Goal: Information Seeking & Learning: Get advice/opinions

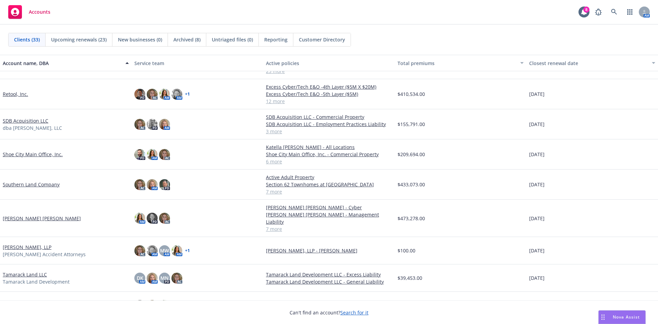
scroll to position [523, 0]
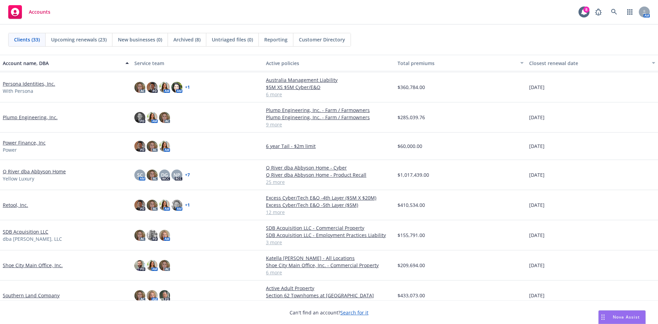
click at [31, 172] on link "Q River dba Abbyson Home" at bounding box center [34, 171] width 63 height 7
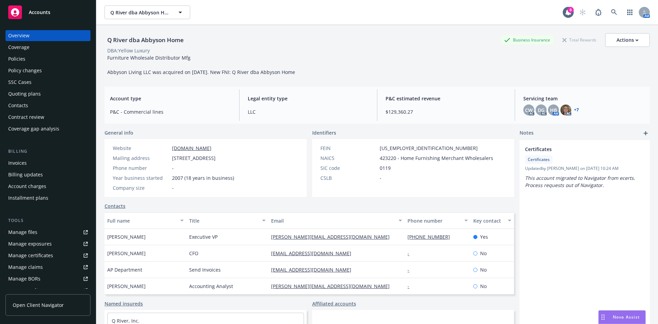
click at [49, 71] on div "Policy changes" at bounding box center [48, 70] width 80 height 11
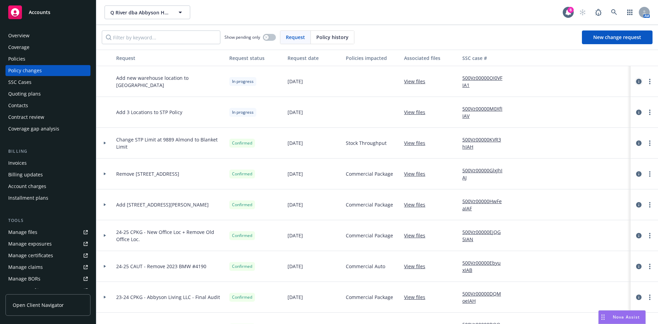
click at [636, 81] on icon "circleInformation" at bounding box center [638, 81] width 5 height 5
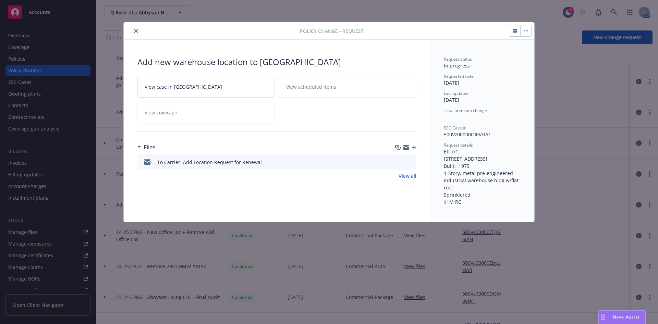
click at [410, 163] on icon "preview file" at bounding box center [410, 161] width 6 height 5
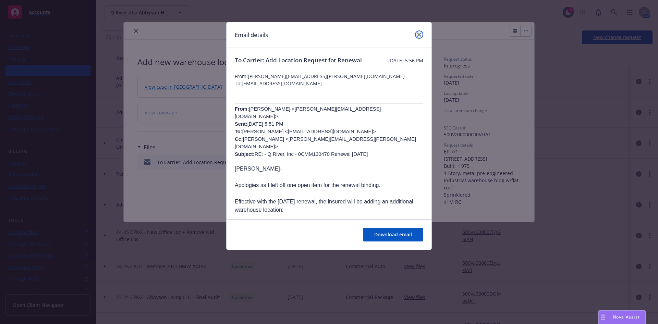
click at [420, 33] on icon "close" at bounding box center [419, 35] width 4 height 4
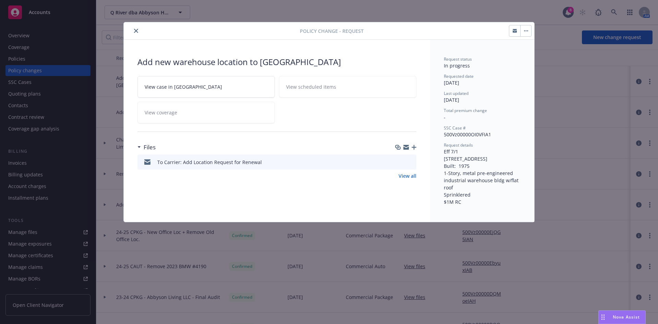
click at [137, 29] on icon "close" at bounding box center [136, 31] width 4 height 4
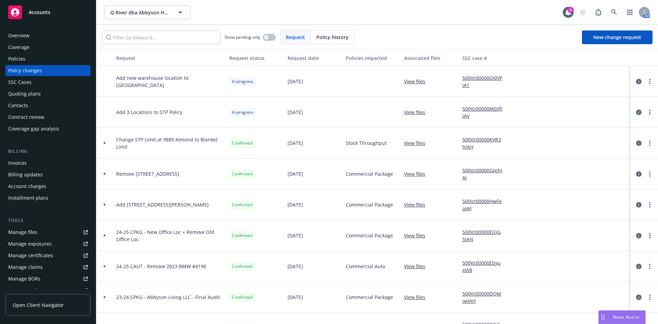
click at [61, 58] on div "Policies" at bounding box center [48, 58] width 80 height 11
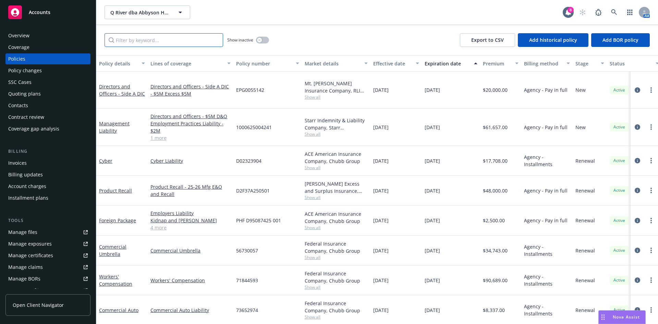
click at [130, 42] on input "Filter by keyword..." at bounding box center [164, 40] width 119 height 14
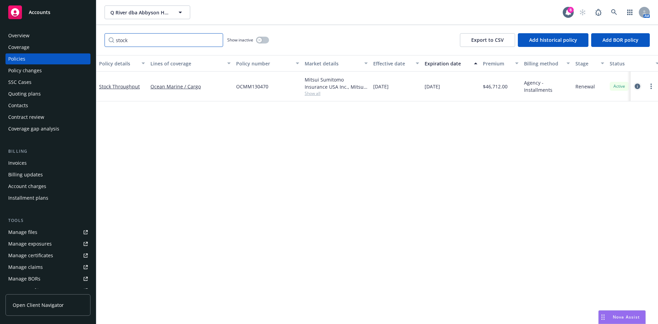
type input "stock"
click at [635, 88] on icon "circleInformation" at bounding box center [637, 86] width 5 height 5
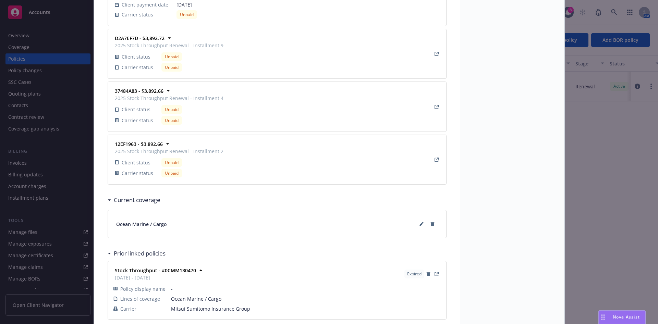
scroll to position [1251, 0]
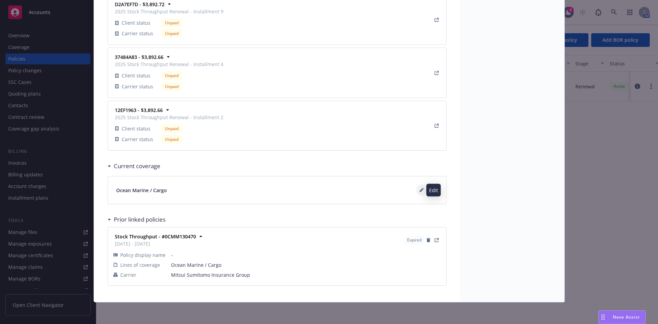
click at [422, 189] on icon at bounding box center [423, 189] width 2 height 2
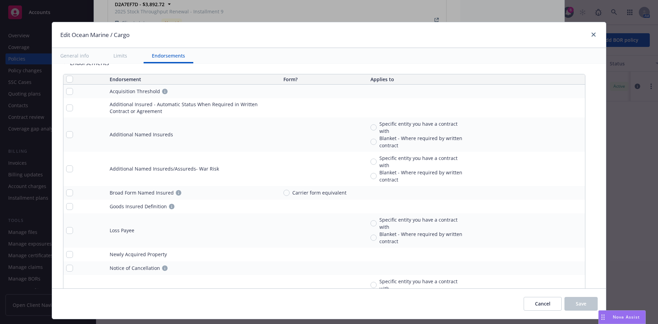
scroll to position [925, 0]
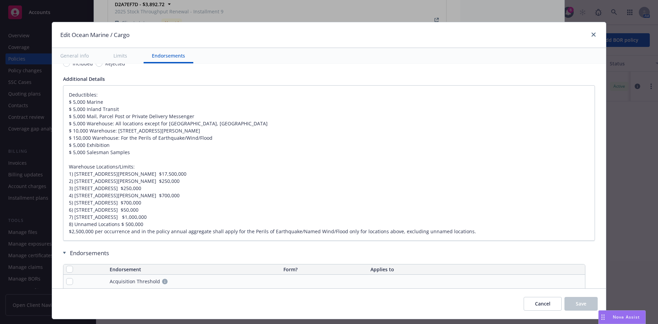
type textarea "x"
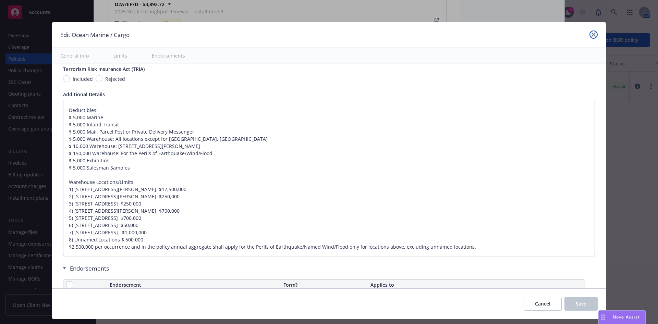
click at [590, 34] on link "close" at bounding box center [594, 35] width 8 height 8
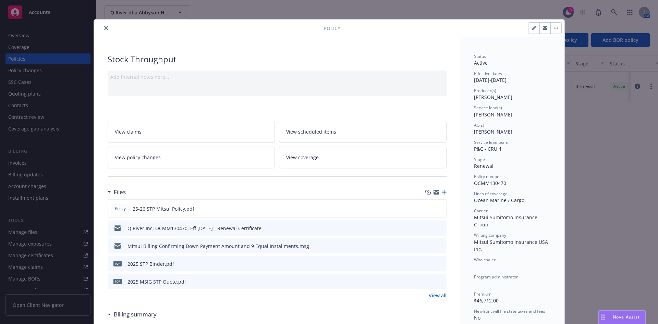
scroll to position [0, 0]
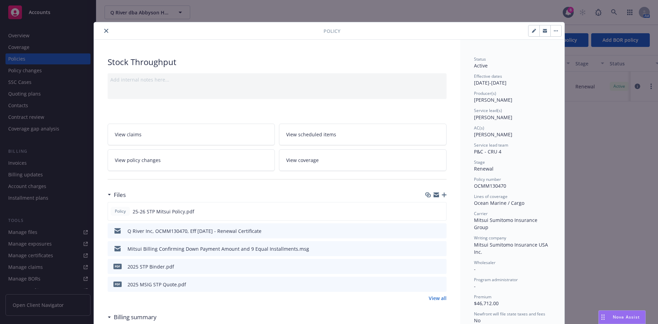
click at [104, 31] on icon "close" at bounding box center [106, 31] width 4 height 4
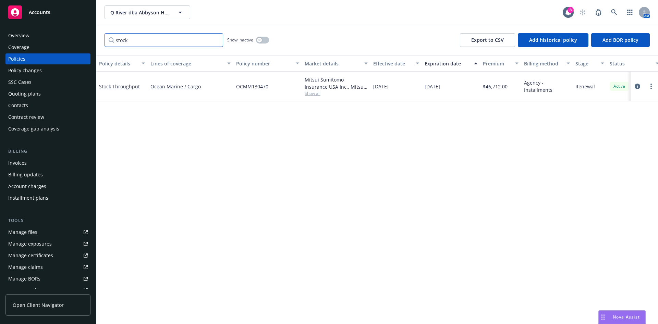
click at [217, 38] on input "stock" at bounding box center [164, 40] width 119 height 14
click at [217, 40] on input "stock" at bounding box center [164, 40] width 119 height 14
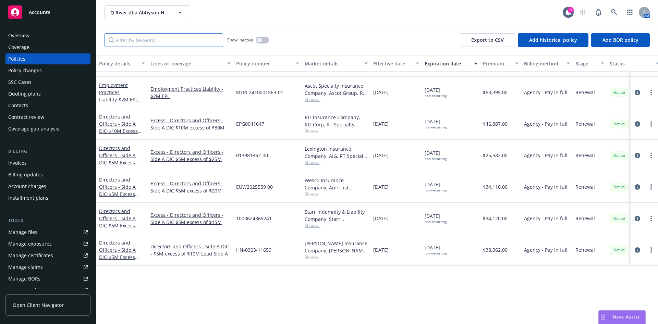
scroll to position [160, 0]
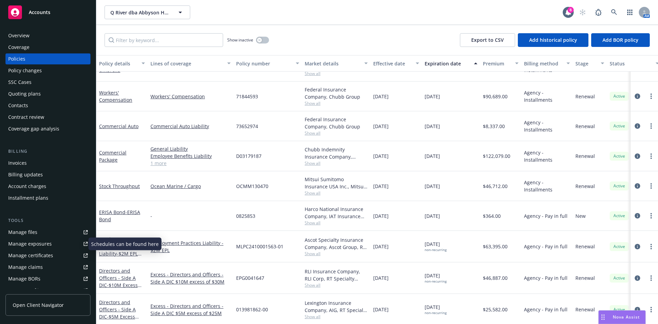
click at [20, 260] on div "Manage certificates" at bounding box center [30, 255] width 45 height 11
click at [54, 34] on div "Overview" at bounding box center [48, 35] width 80 height 11
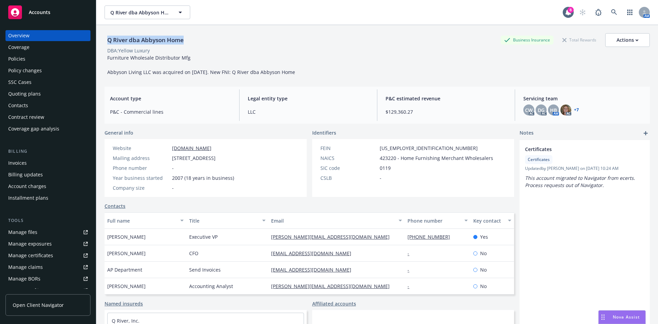
drag, startPoint x: 193, startPoint y: 42, endPoint x: 100, endPoint y: 43, distance: 92.5
click at [100, 43] on div "Q River dba Abbyson Home Business Insurance Total Rewards Actions DBA: Yellow L…" at bounding box center [377, 187] width 562 height 324
copy div "Q River dba Abbyson Home"
click at [43, 57] on div "Policies" at bounding box center [48, 58] width 80 height 11
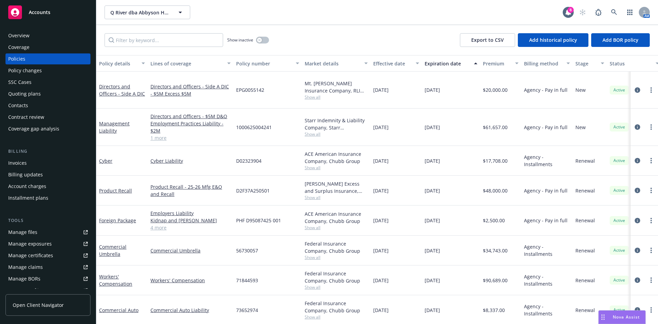
click at [310, 284] on span "Show all" at bounding box center [336, 287] width 63 height 6
click at [413, 11] on div "Q River dba Abbyson Home Q River dba Abbyson Home" at bounding box center [334, 12] width 458 height 14
click at [611, 14] on icon at bounding box center [614, 12] width 6 height 6
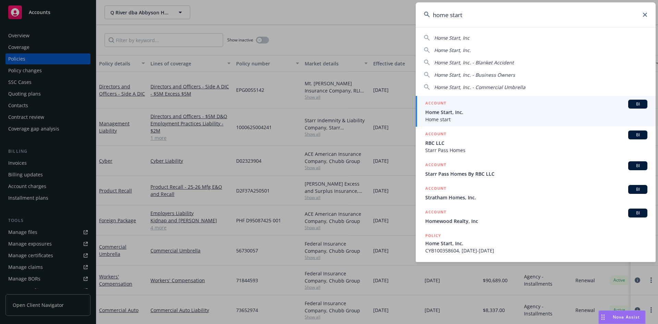
type input "home start"
click at [465, 118] on span "Home start" at bounding box center [536, 119] width 222 height 7
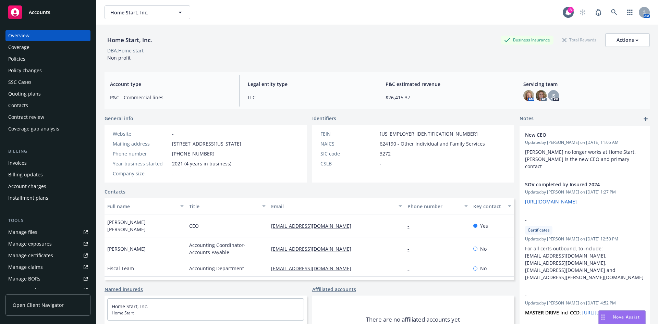
click at [38, 90] on div "Quoting plans" at bounding box center [24, 93] width 33 height 11
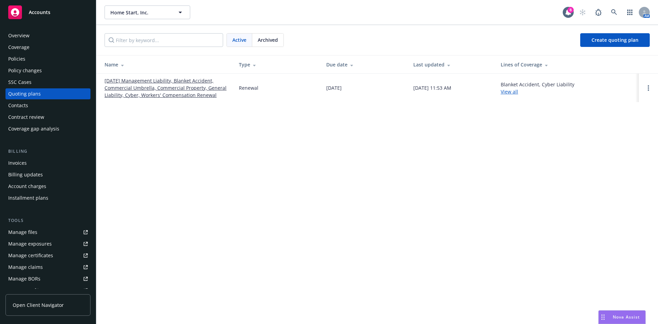
click at [170, 84] on link "[DATE] Management Liability, Blanket Accident, Commercial Umbrella, Commercial …" at bounding box center [166, 88] width 123 height 22
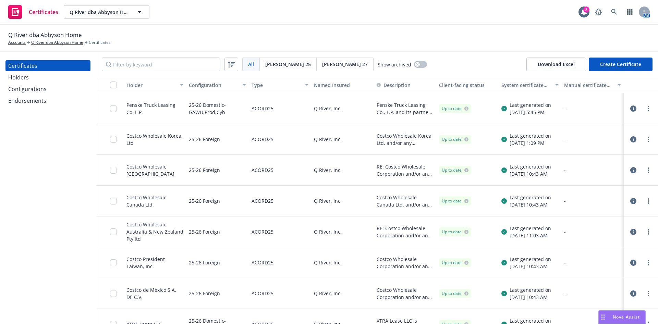
click at [32, 77] on div "Holders" at bounding box center [48, 77] width 80 height 11
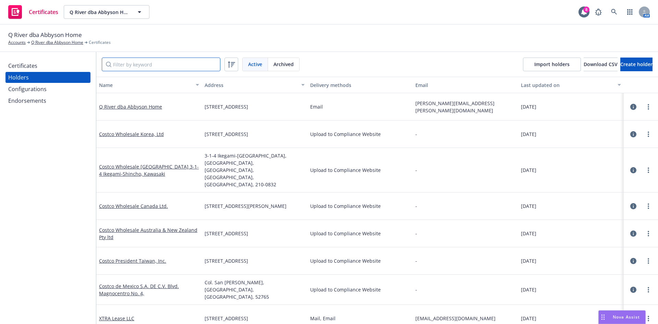
click at [136, 63] on input "Filter by keyword" at bounding box center [161, 65] width 119 height 14
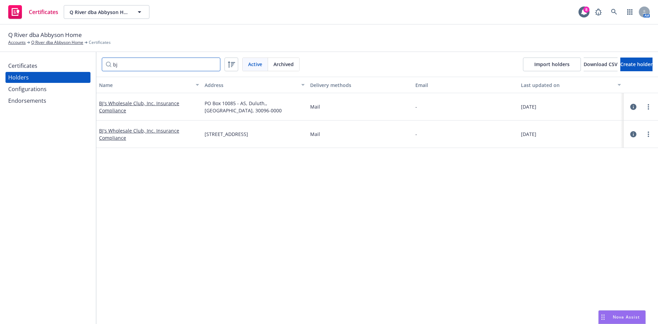
type input "bj"
click at [630, 106] on icon "button" at bounding box center [633, 107] width 6 height 6
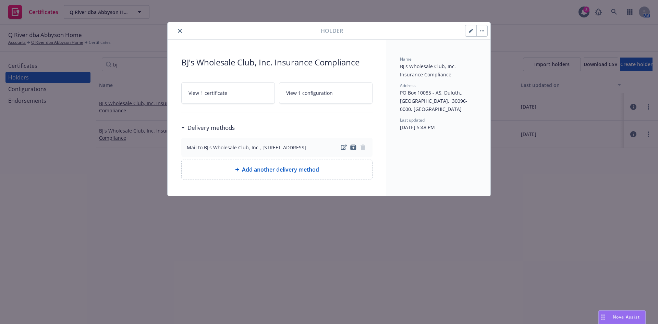
click at [235, 93] on link "View 1 certificate" at bounding box center [228, 93] width 94 height 22
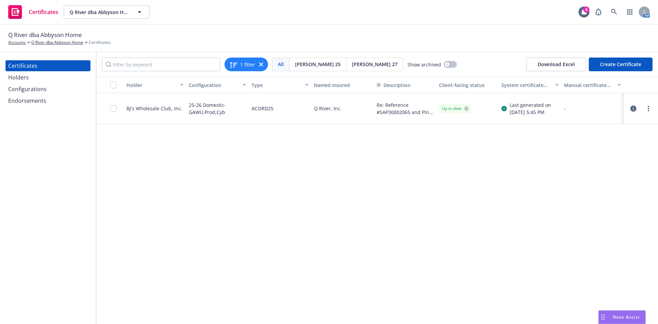
click at [630, 106] on icon "button" at bounding box center [633, 109] width 6 height 6
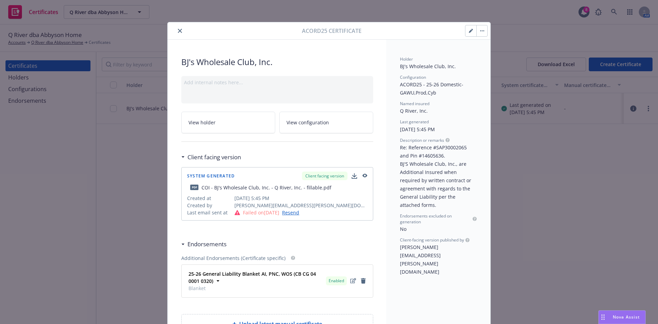
click at [361, 177] on icon "button" at bounding box center [364, 176] width 6 height 5
click at [178, 32] on icon "close" at bounding box center [180, 31] width 4 height 4
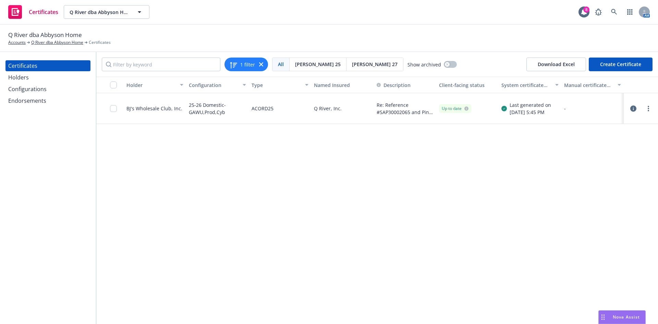
click at [72, 76] on div "Holders" at bounding box center [48, 77] width 80 height 11
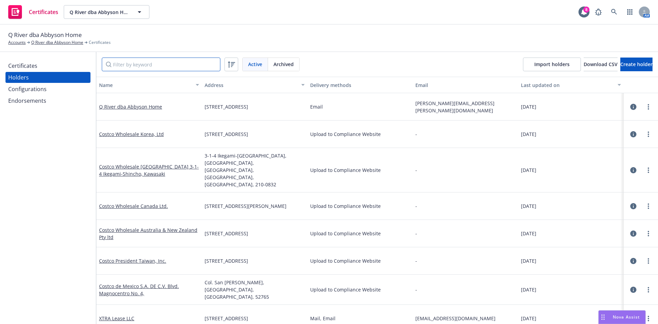
click at [146, 64] on input "Filter by keyword" at bounding box center [161, 65] width 119 height 14
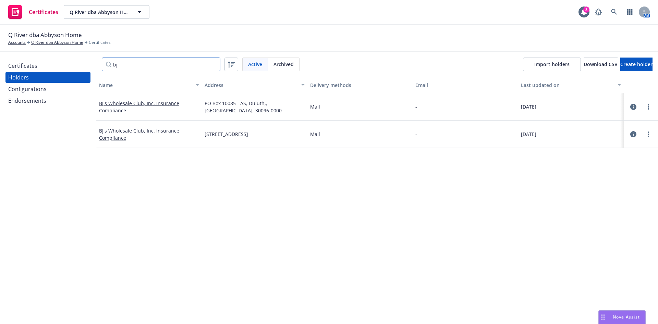
type input "bj"
click at [629, 137] on button "button" at bounding box center [633, 134] width 8 height 8
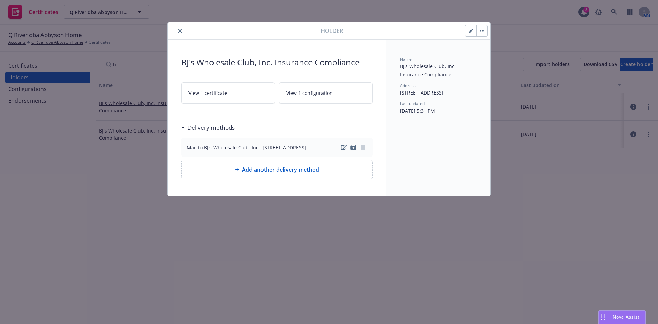
click at [231, 94] on link "View 1 certificate" at bounding box center [228, 93] width 94 height 22
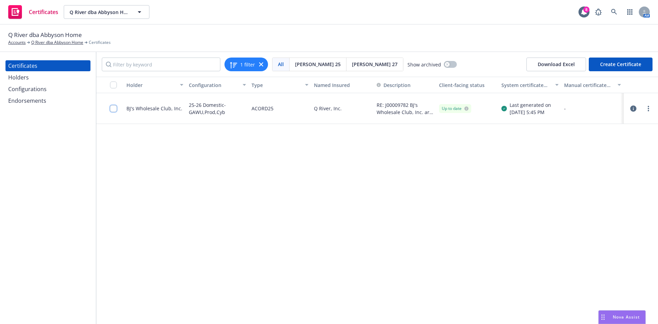
click at [112, 106] on input "checkbox" at bounding box center [113, 108] width 7 height 7
click at [630, 109] on icon "button" at bounding box center [633, 109] width 6 height 6
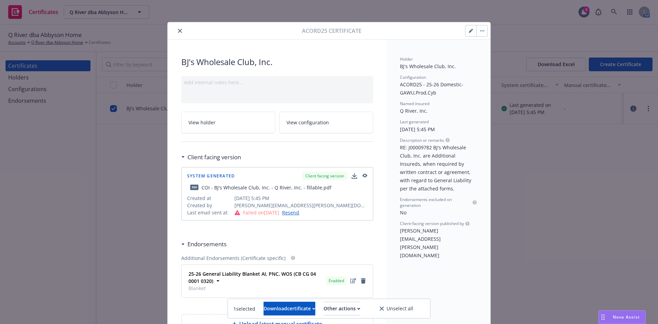
click at [363, 178] on icon "button" at bounding box center [364, 176] width 6 height 5
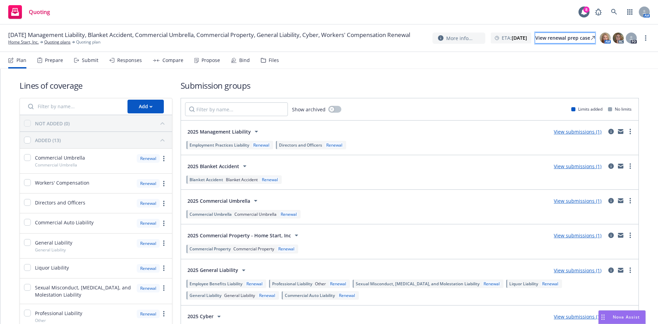
click at [593, 39] on link "View renewal prep case" at bounding box center [565, 38] width 60 height 11
click at [87, 64] on div "Submit" at bounding box center [86, 60] width 24 height 16
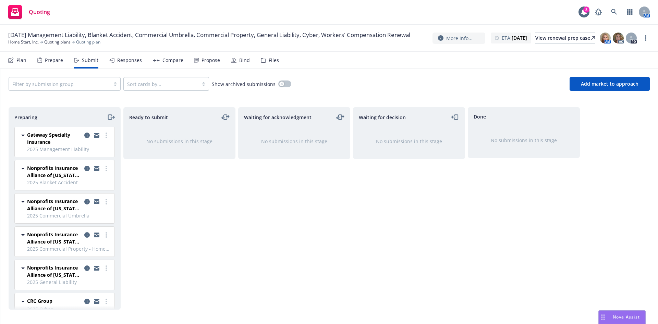
click at [55, 65] on div "Prepare" at bounding box center [50, 60] width 26 height 16
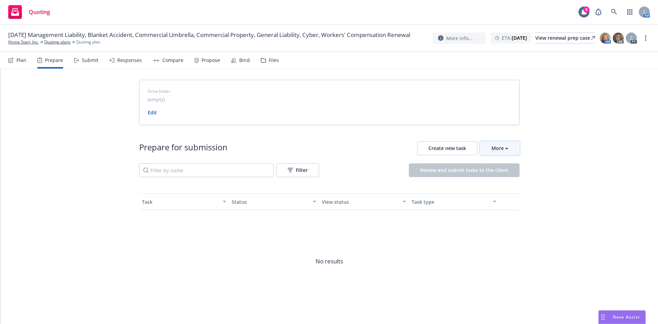
click at [492, 151] on div "More" at bounding box center [500, 148] width 17 height 13
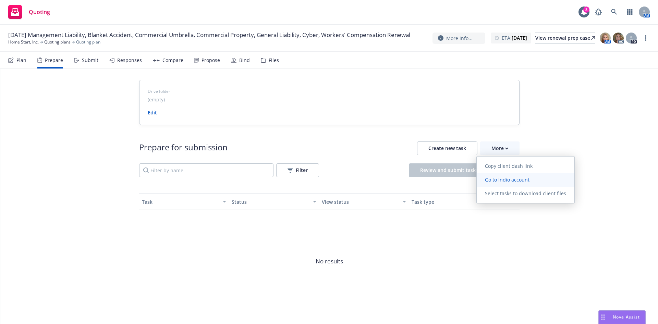
click at [501, 178] on span "Go to Indio account" at bounding box center [507, 180] width 61 height 7
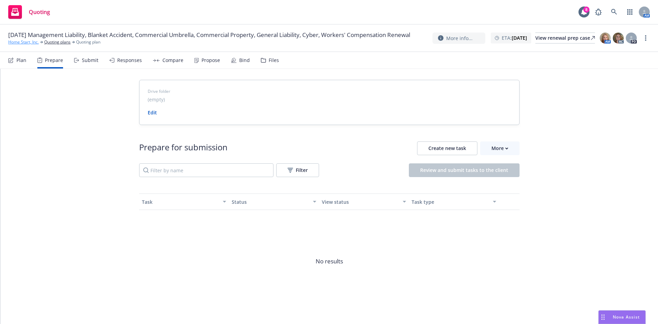
click at [35, 45] on link "Home Start, Inc." at bounding box center [23, 42] width 31 height 6
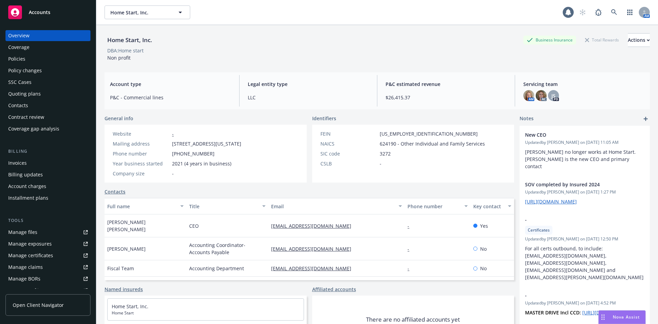
click at [29, 59] on div "Policies" at bounding box center [48, 58] width 80 height 11
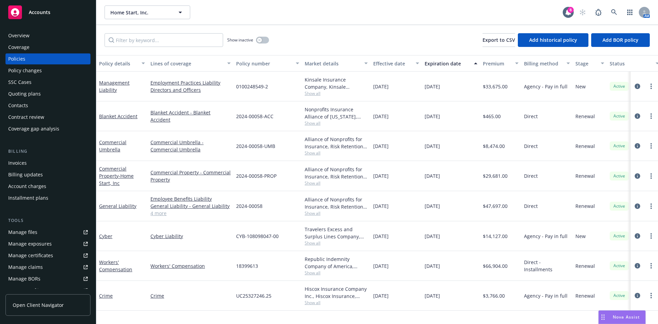
click at [310, 97] on div "Kinsale Insurance Company, Kinsale Insurance, Gateway Specialty Insurance Show …" at bounding box center [336, 87] width 69 height 30
click at [311, 92] on span "Show all" at bounding box center [336, 93] width 63 height 6
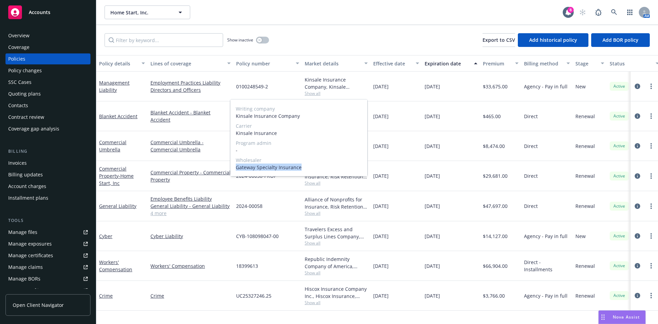
drag, startPoint x: 297, startPoint y: 167, endPoint x: 237, endPoint y: 171, distance: 60.8
click at [237, 171] on div "Writing company Kinsale Insurance Company Carrier Kinsale Insurance Program adm…" at bounding box center [298, 138] width 137 height 77
copy span "Gateway Specialty Insurance"
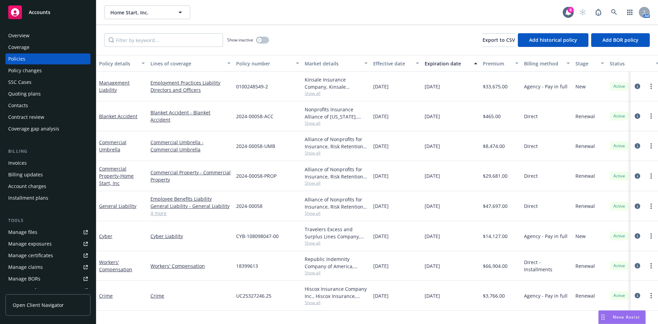
click at [286, 81] on div "0100248549-2" at bounding box center [267, 87] width 69 height 30
drag, startPoint x: 279, startPoint y: 86, endPoint x: 236, endPoint y: 88, distance: 43.6
click at [236, 88] on div "0100248549-2" at bounding box center [267, 87] width 69 height 30
copy span "0100248549-2"
click at [311, 124] on span "Show all" at bounding box center [336, 123] width 63 height 6
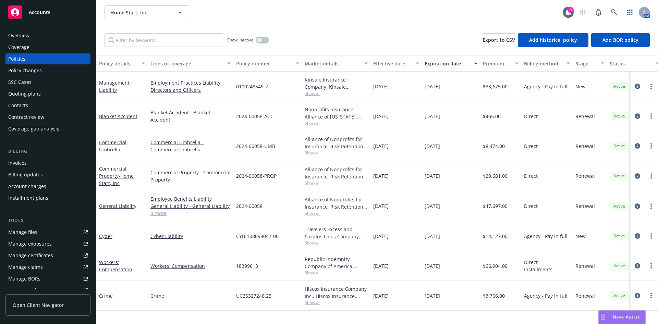
click at [311, 124] on span "Show all" at bounding box center [336, 123] width 63 height 6
click at [319, 151] on span "Show all" at bounding box center [336, 153] width 63 height 6
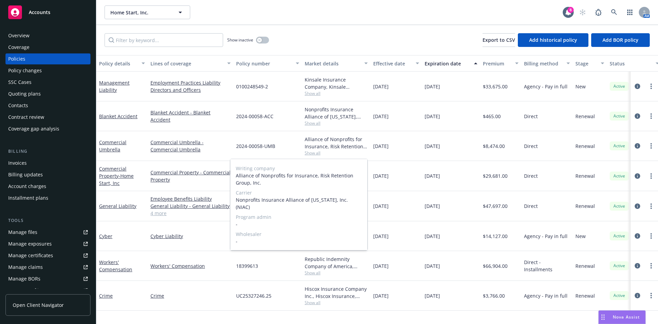
click at [318, 151] on span "Show all" at bounding box center [336, 153] width 63 height 6
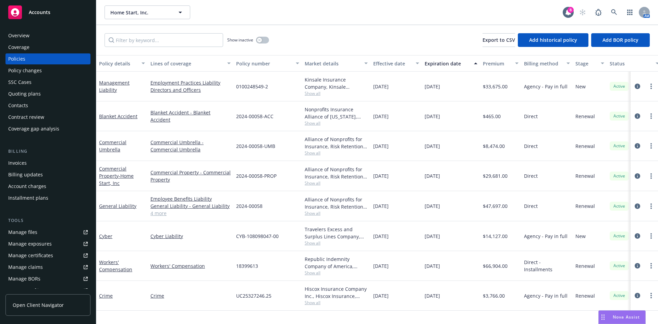
click at [314, 244] on span "Show all" at bounding box center [336, 243] width 63 height 6
click at [318, 257] on div "Republic Indemnity Company of America, Republic Indemnity" at bounding box center [336, 263] width 63 height 14
click at [310, 276] on div "Republic Indemnity Company of America, Republic Indemnity Show all" at bounding box center [336, 266] width 69 height 30
click at [311, 275] on span "Show all" at bounding box center [336, 273] width 63 height 6
click at [384, 252] on div "[DATE]" at bounding box center [396, 266] width 51 height 30
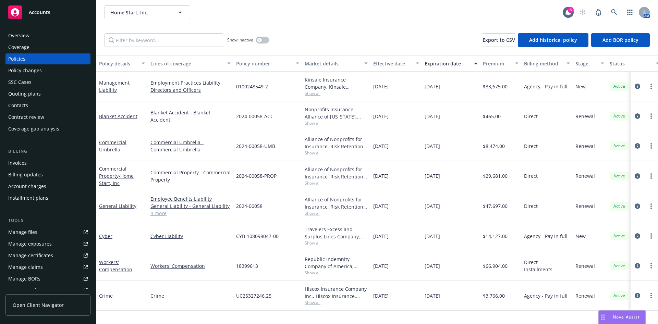
click at [311, 213] on span "Show all" at bounding box center [336, 213] width 63 height 6
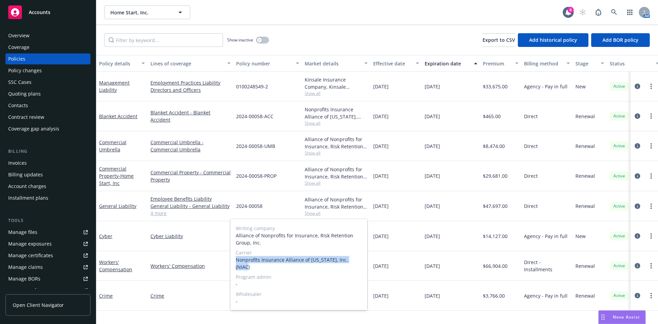
drag, startPoint x: 354, startPoint y: 261, endPoint x: 234, endPoint y: 259, distance: 120.0
click at [234, 259] on div "Writing company Alliance of Nonprofits for Insurance, Risk Retention Group, Inc…" at bounding box center [298, 264] width 137 height 91
copy span "Nonprofits Insurance Alliance of California, Inc. (NIAC"
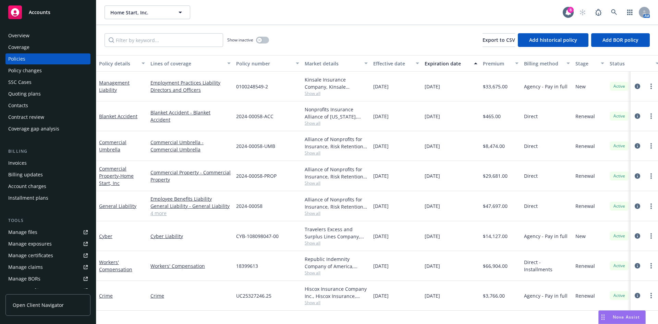
click at [133, 234] on div "Cyber" at bounding box center [122, 236] width 46 height 7
click at [305, 243] on span "Show all" at bounding box center [336, 243] width 63 height 6
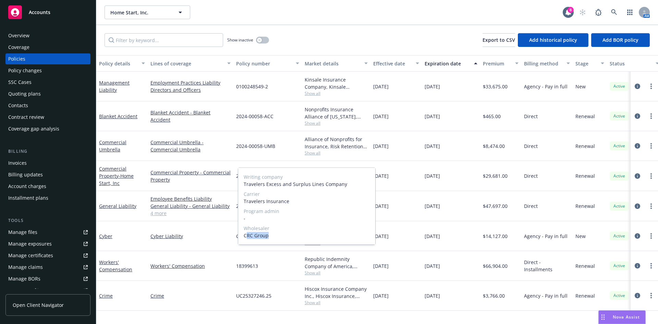
drag, startPoint x: 269, startPoint y: 237, endPoint x: 246, endPoint y: 239, distance: 23.7
click at [246, 239] on span "CRC Group" at bounding box center [307, 235] width 126 height 7
copy span "RC Group"
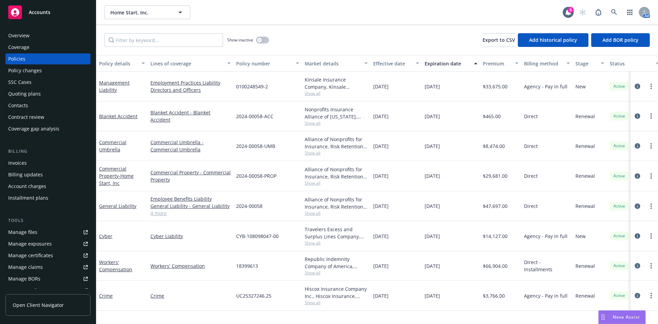
click at [315, 273] on span "Show all" at bounding box center [336, 273] width 63 height 6
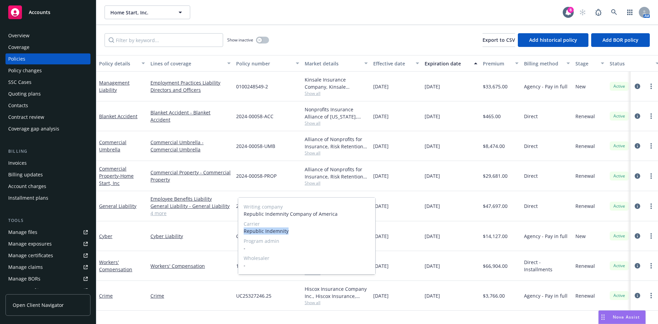
drag, startPoint x: 289, startPoint y: 234, endPoint x: 241, endPoint y: 233, distance: 47.6
click at [241, 233] on div "Writing company Republic Indemnity Company of America Carrier Republic Indemnit…" at bounding box center [306, 236] width 137 height 77
copy span "Republic Indemnity"
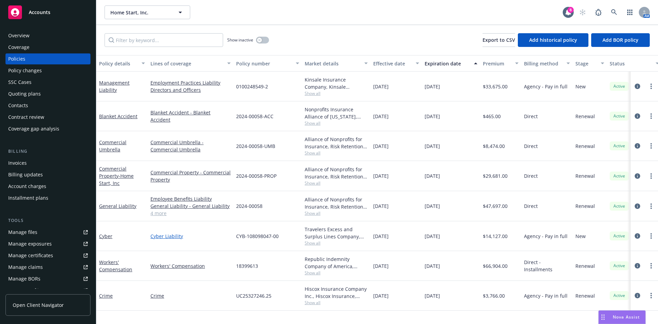
click at [201, 239] on link "Cyber Liability" at bounding box center [190, 236] width 80 height 7
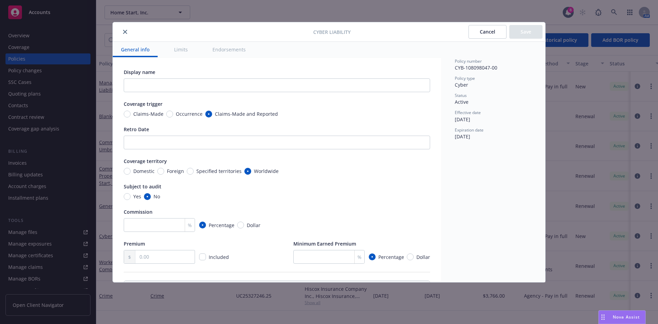
click at [126, 32] on icon "close" at bounding box center [125, 32] width 4 height 4
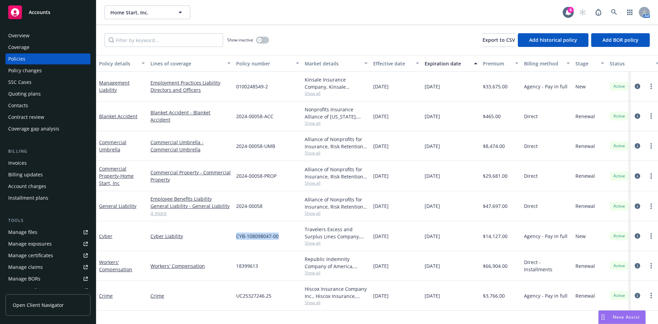
drag, startPoint x: 282, startPoint y: 237, endPoint x: 233, endPoint y: 241, distance: 49.2
click at [233, 241] on div "Cyber Cyber Liability CYB-108098047-00 Travelers Excess and Surplus Lines Compa…" at bounding box center [427, 236] width 662 height 30
copy div "CYB-108098047-00"
drag, startPoint x: 245, startPoint y: 267, endPoint x: 235, endPoint y: 267, distance: 9.6
click at [235, 267] on div "18399613" at bounding box center [267, 266] width 69 height 30
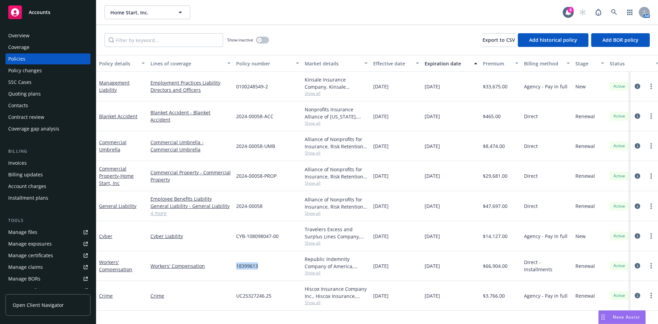
copy span "18399613"
click at [33, 89] on div "Quoting plans" at bounding box center [24, 93] width 33 height 11
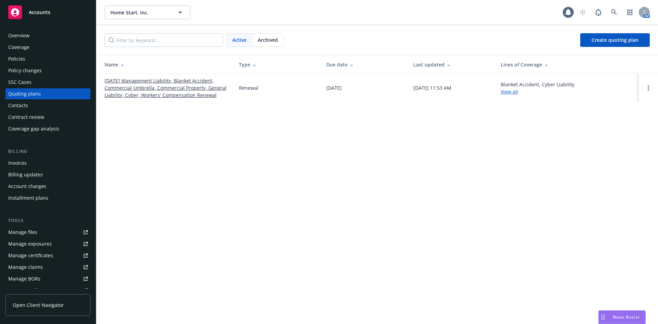
click at [137, 89] on link "[DATE] Management Liability, Blanket Accident, Commercial Umbrella, Commercial …" at bounding box center [166, 88] width 123 height 22
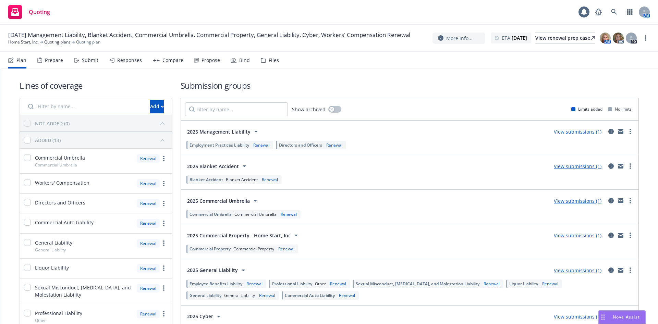
click at [271, 60] on div "Files" at bounding box center [274, 60] width 10 height 5
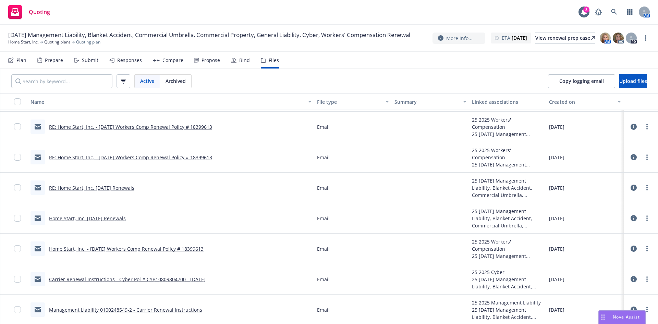
scroll to position [90, 0]
click at [108, 249] on link "Home Start, Inc. - [DATE] Workers Comp Renewal Policy # 18399613" at bounding box center [126, 248] width 155 height 7
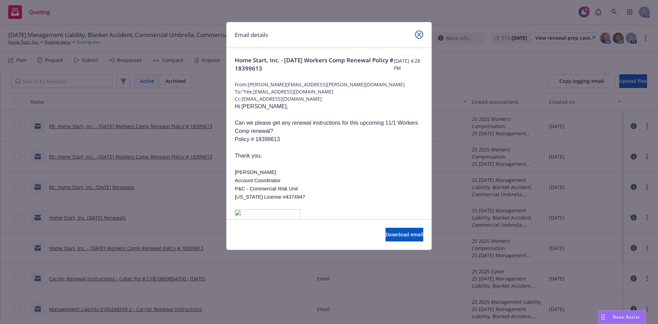
click at [418, 34] on icon "close" at bounding box center [419, 35] width 4 height 4
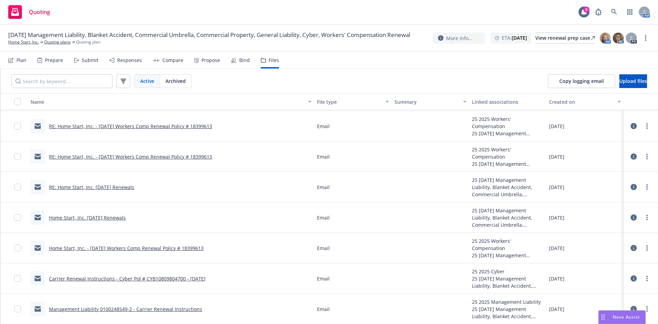
click at [206, 128] on link "RE: Home Start, Inc. - [DATE] Workers Comp Renewal Policy # 18399613" at bounding box center [130, 126] width 163 height 7
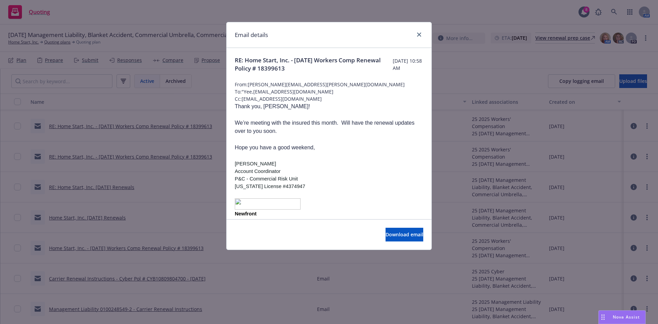
click at [421, 29] on div "Email details" at bounding box center [329, 35] width 205 height 26
click at [420, 35] on icon "close" at bounding box center [419, 35] width 4 height 4
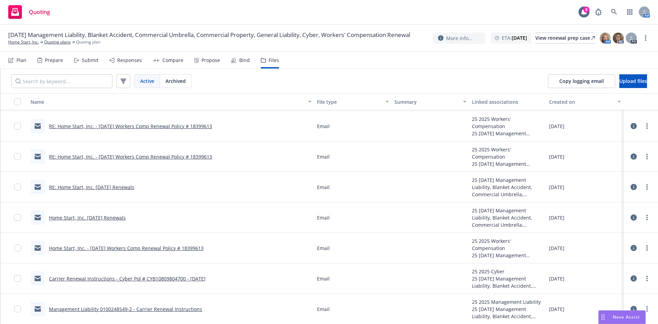
click at [174, 151] on div "RE: Home Start, Inc. - [DATE] Workers Comp Renewal Policy # 18399613" at bounding box center [122, 156] width 182 height 14
click at [175, 156] on link "RE: Home Start, Inc. - [DATE] Workers Comp Renewal Policy # 18399613" at bounding box center [130, 157] width 163 height 7
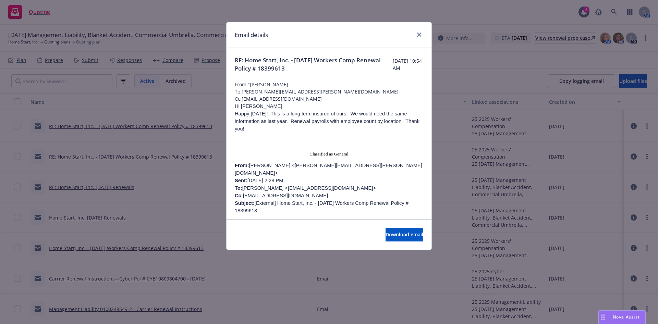
click at [301, 125] on p "Happy [DATE]! This is a long term insured of ours. We would need the same infor…" at bounding box center [329, 121] width 189 height 23
drag, startPoint x: 304, startPoint y: 120, endPoint x: 254, endPoint y: 130, distance: 51.4
click at [254, 130] on span "Happy [DATE]! This is a long term insured of ours. We would need the same infor…" at bounding box center [327, 121] width 185 height 21
copy span "Renewal payrolls with employee count by location."
drag, startPoint x: 375, startPoint y: 171, endPoint x: 367, endPoint y: 172, distance: 8.4
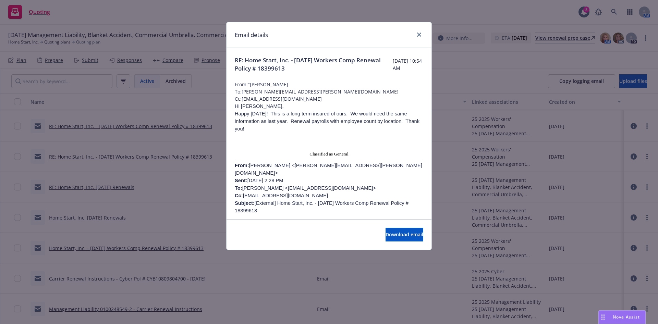
click at [375, 171] on p "From: Heather Krueger <heather.krueger@newfront.com> Sent: Thursday, August 14,…" at bounding box center [329, 188] width 189 height 53
drag, startPoint x: 310, startPoint y: 180, endPoint x: 241, endPoint y: 180, distance: 68.6
click at [241, 180] on p "From: Heather Krueger <heather.krueger@newfront.com> Sent: Thursday, August 14,…" at bounding box center [329, 188] width 189 height 53
copy span "Yee, Anna <annay@ri-net.com>"
click at [421, 33] on link "close" at bounding box center [419, 35] width 8 height 8
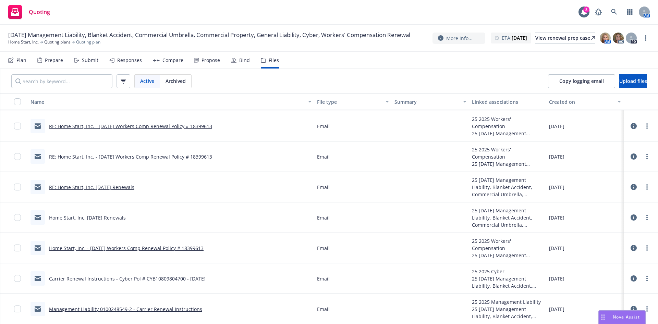
scroll to position [0, 0]
click at [206, 278] on link "Carrier Renewal Instructions - Cyber Pol # CYB10809804700 - 11/1/2025" at bounding box center [127, 279] width 157 height 7
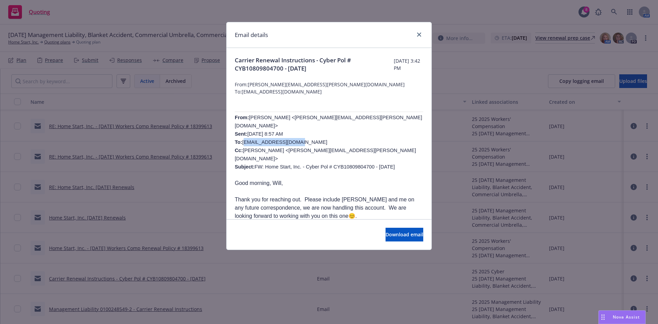
drag, startPoint x: 288, startPoint y: 134, endPoint x: 239, endPoint y: 135, distance: 49.4
click at [239, 135] on p "From: Charlotte Arnold <charlotte.arnold@newfront.com> Sent: Friday, August 8, …" at bounding box center [329, 142] width 189 height 58
copy span "wclarke@crcgroup.com"
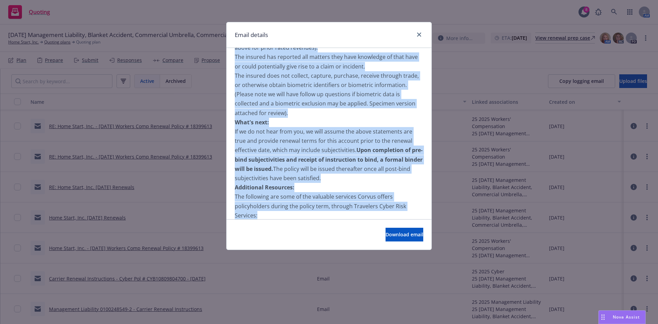
scroll to position [893, 0]
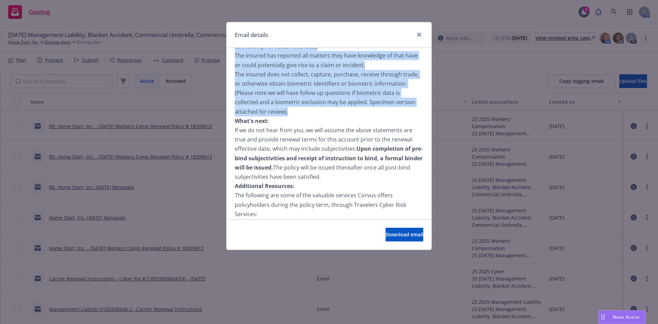
drag, startPoint x: 231, startPoint y: 138, endPoint x: 344, endPoint y: 83, distance: 125.7
copy div "I am excited to let you know that the above-mentioned Corvus policyholder quali…"
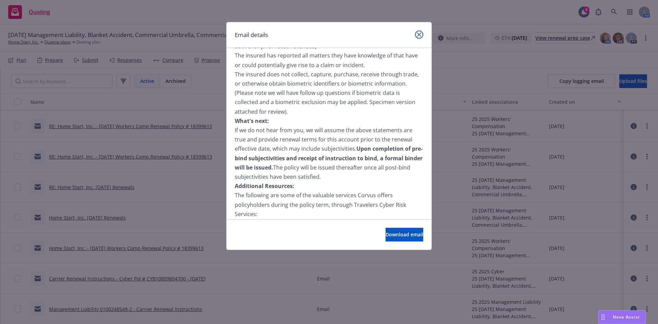
click at [415, 37] on link "close" at bounding box center [419, 35] width 8 height 8
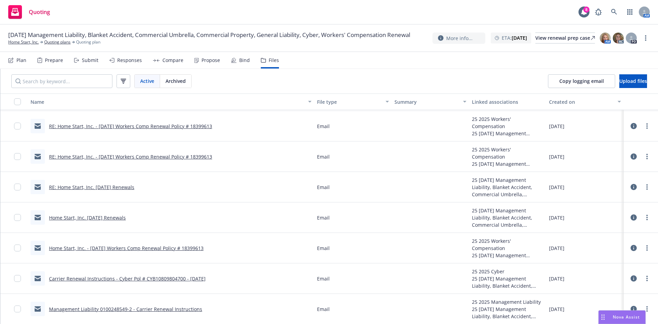
click at [166, 309] on link "Management Liability 0100248549-2 - Carrier Renewal Instructions" at bounding box center [125, 309] width 153 height 7
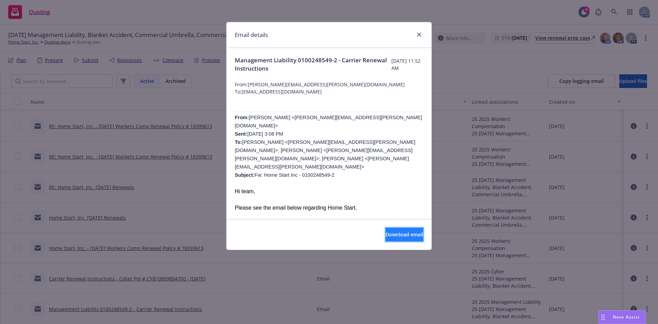
click at [396, 237] on span "Download email" at bounding box center [405, 234] width 38 height 7
click at [417, 34] on icon "close" at bounding box center [419, 35] width 4 height 4
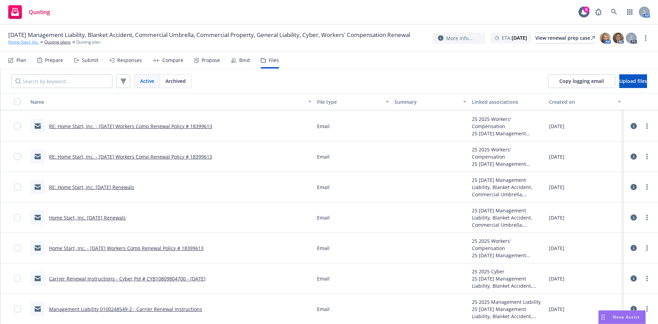
click at [17, 44] on link "Home Start, Inc." at bounding box center [23, 42] width 31 height 6
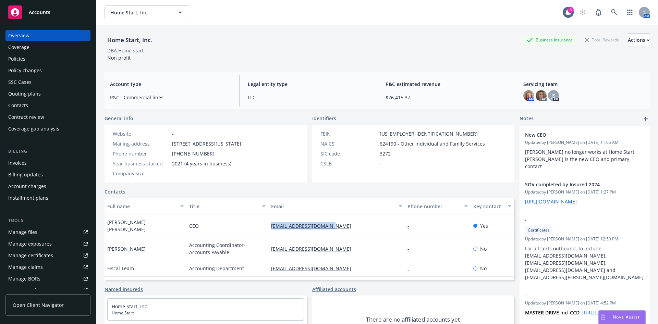
drag, startPoint x: 336, startPoint y: 221, endPoint x: 253, endPoint y: 229, distance: 83.4
click at [253, 229] on div "[PERSON_NAME] [PERSON_NAME] CEO [EMAIL_ADDRESS][DOMAIN_NAME] - Yes" at bounding box center [310, 226] width 410 height 23
copy div "[EMAIL_ADDRESS][DOMAIN_NAME]"
drag, startPoint x: 156, startPoint y: 221, endPoint x: 104, endPoint y: 223, distance: 51.5
click at [104, 223] on div "Home Start, Inc. Business Insurance Total Rewards Actions DBA: Home start Non p…" at bounding box center [377, 187] width 562 height 324
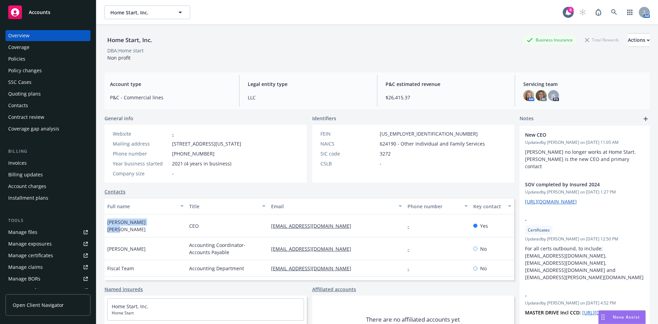
copy span "[PERSON_NAME] [PERSON_NAME]"
click at [43, 77] on div "SSC Cases" at bounding box center [48, 82] width 80 height 11
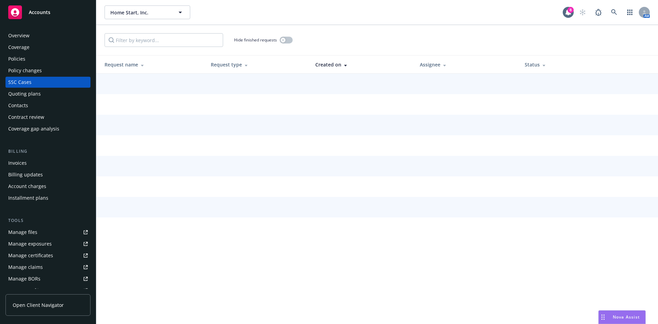
click at [42, 69] on div "Policy changes" at bounding box center [48, 70] width 80 height 11
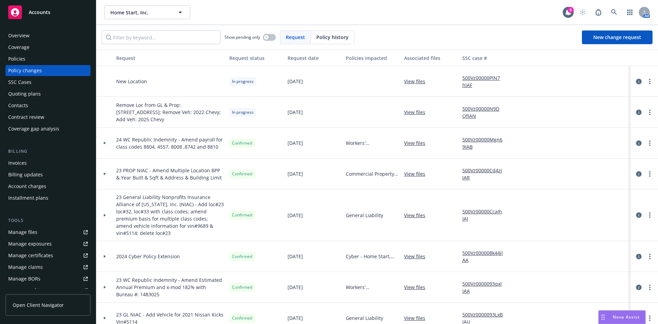
click at [636, 79] on icon "circleInformation" at bounding box center [638, 81] width 5 height 5
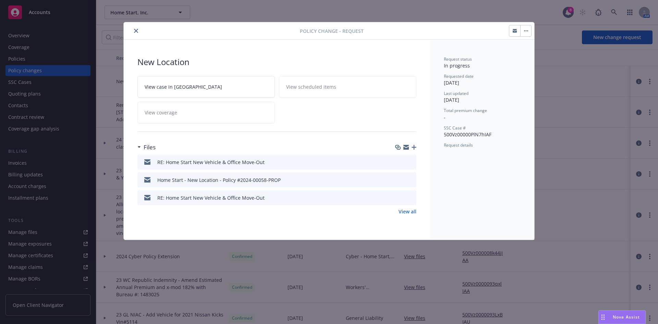
click at [412, 177] on icon "preview file" at bounding box center [410, 179] width 6 height 5
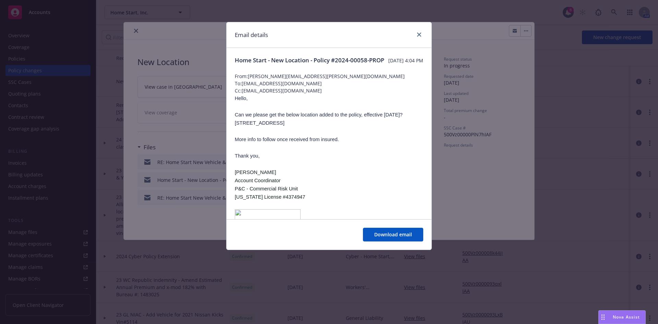
drag, startPoint x: 317, startPoint y: 147, endPoint x: 319, endPoint y: 140, distance: 7.5
click at [317, 142] on span "More info to follow once received from insured." at bounding box center [287, 139] width 104 height 5
drag, startPoint x: 318, startPoint y: 132, endPoint x: 230, endPoint y: 131, distance: 88.4
click at [230, 131] on div "Home Start - New Location - Policy #2024-00058-PROP Wednesday, July 30, 2025 at…" at bounding box center [329, 167] width 205 height 239
copy span "445 E Main Street El Cajon CA 92020"
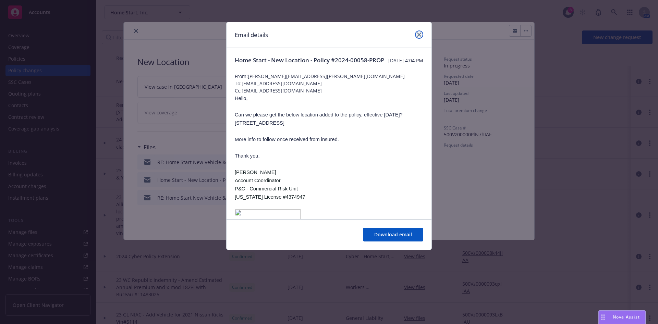
click at [419, 33] on icon "close" at bounding box center [419, 35] width 4 height 4
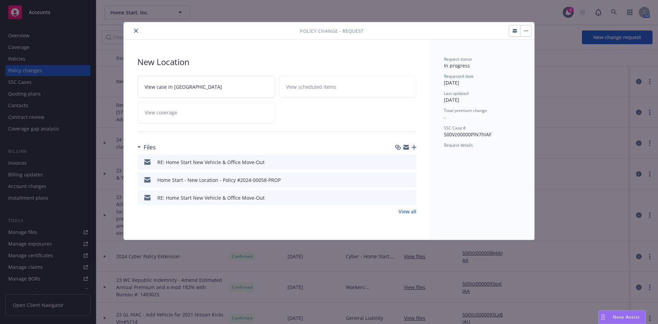
click at [410, 160] on icon "preview file" at bounding box center [410, 161] width 6 height 5
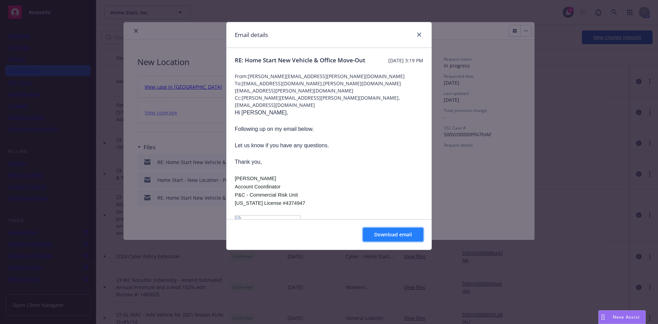
click at [391, 236] on span "Download email" at bounding box center [393, 234] width 38 height 7
click at [417, 37] on link "close" at bounding box center [419, 35] width 8 height 8
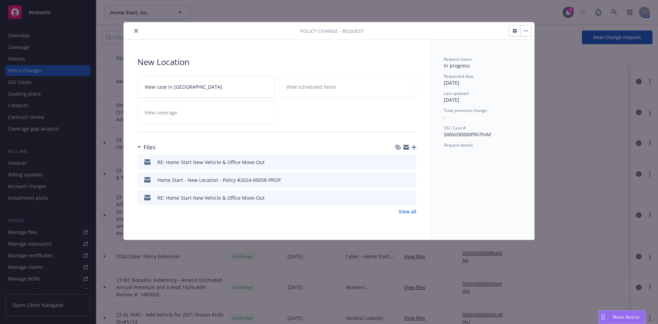
click at [414, 180] on div "Home Start - New Location - Policy #2024-00058-PROP" at bounding box center [276, 179] width 279 height 15
click at [412, 180] on icon "preview file" at bounding box center [410, 179] width 6 height 5
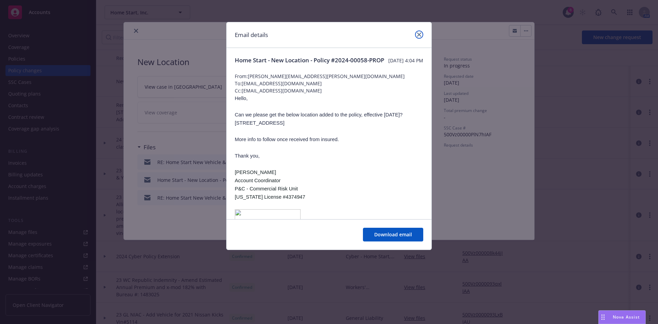
click at [420, 34] on icon "close" at bounding box center [419, 35] width 4 height 4
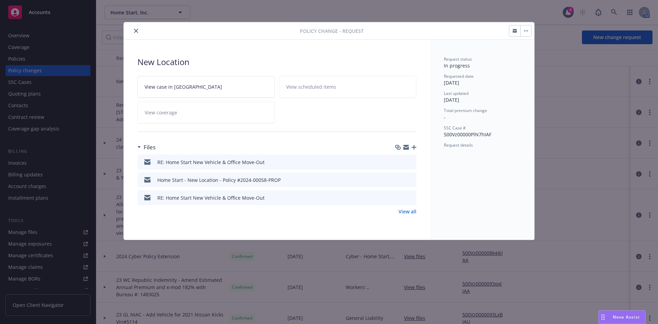
click at [405, 213] on link "View all" at bounding box center [408, 211] width 18 height 7
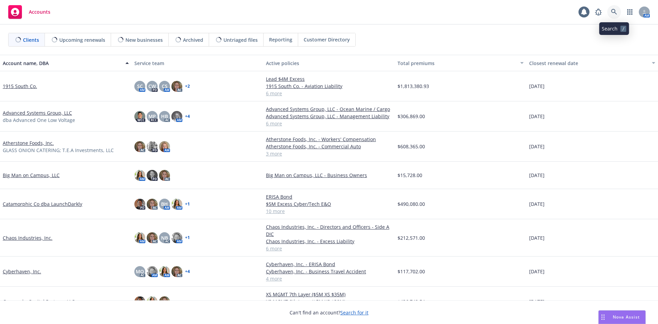
click at [616, 13] on icon at bounding box center [614, 12] width 6 height 6
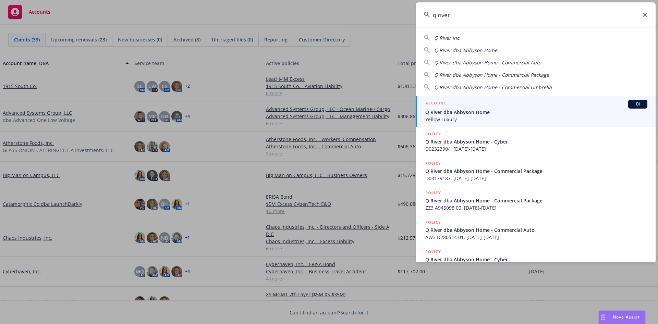
type input "q river"
click at [505, 106] on div "ACCOUNT BI" at bounding box center [536, 104] width 222 height 9
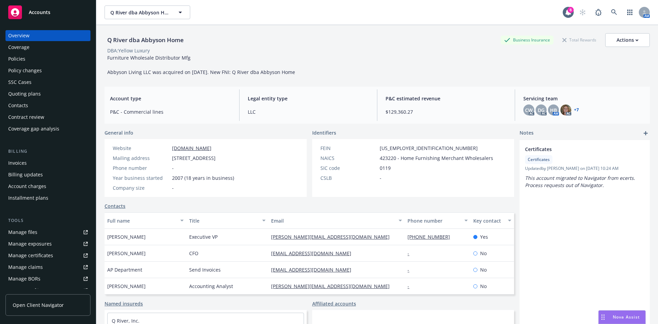
click at [29, 85] on div "SSC Cases" at bounding box center [19, 82] width 23 height 11
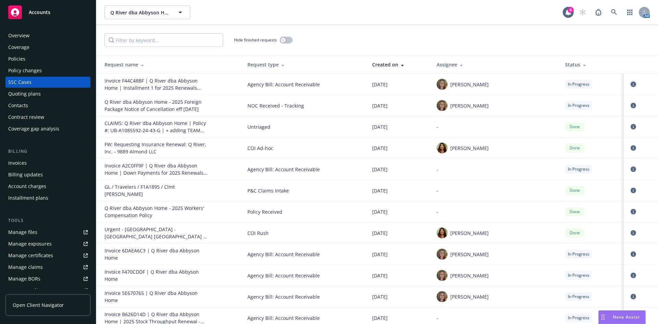
click at [631, 86] on icon "circleInformation" at bounding box center [633, 84] width 5 height 5
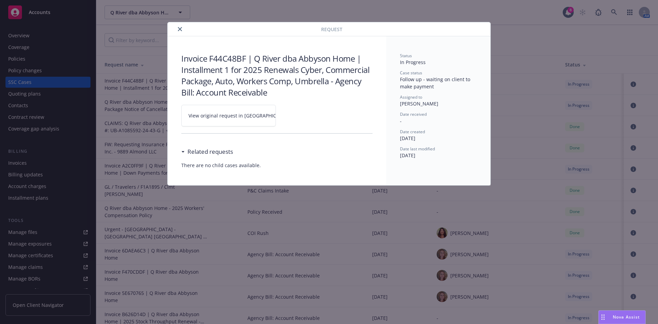
click at [212, 114] on span "View original request in SSC" at bounding box center [241, 115] width 104 height 7
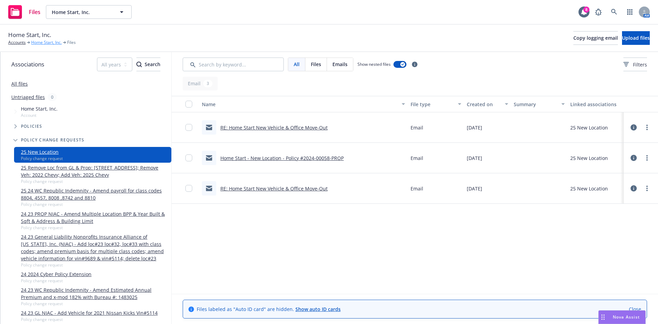
click at [36, 44] on link "Home Start, Inc." at bounding box center [46, 42] width 31 height 6
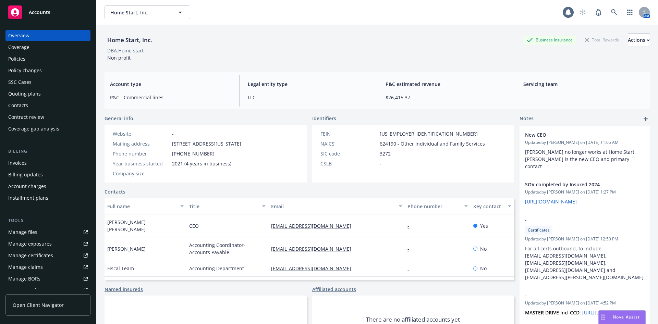
click at [35, 61] on div "Policies" at bounding box center [48, 58] width 80 height 11
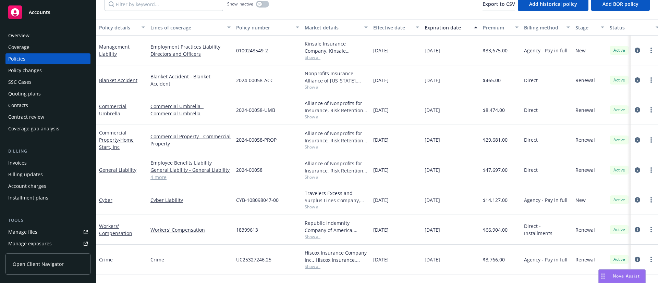
scroll to position [41, 0]
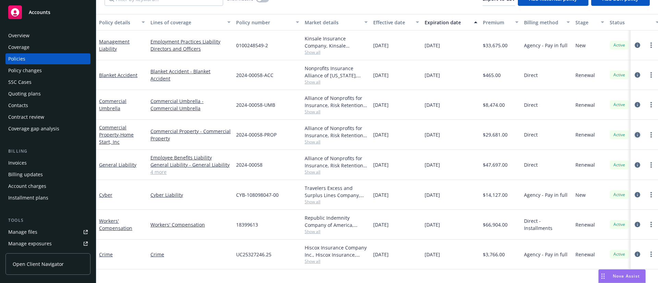
click at [635, 132] on icon "circleInformation" at bounding box center [637, 134] width 5 height 5
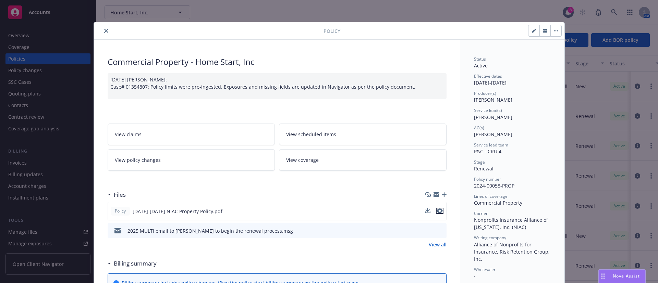
click at [437, 209] on icon "preview file" at bounding box center [440, 211] width 6 height 5
click at [104, 31] on icon "close" at bounding box center [106, 31] width 4 height 4
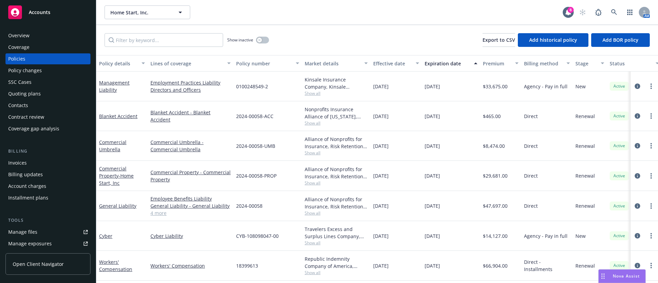
click at [40, 68] on div "Policy changes" at bounding box center [25, 70] width 34 height 11
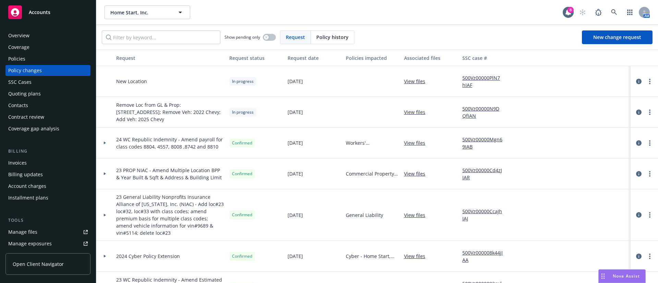
click at [633, 108] on div at bounding box center [644, 112] width 22 height 8
click at [636, 111] on icon "circleInformation" at bounding box center [638, 112] width 5 height 5
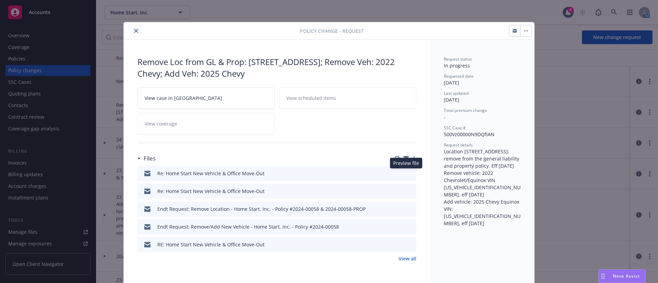
click at [407, 173] on icon "preview file" at bounding box center [410, 173] width 6 height 5
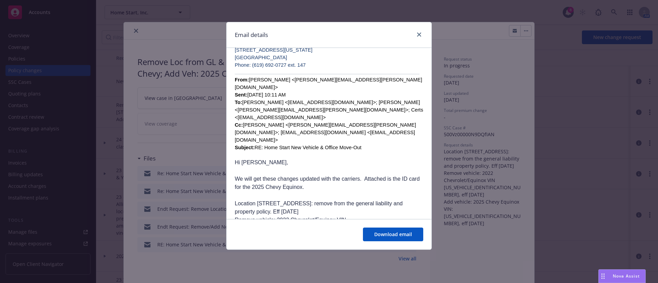
scroll to position [308, 0]
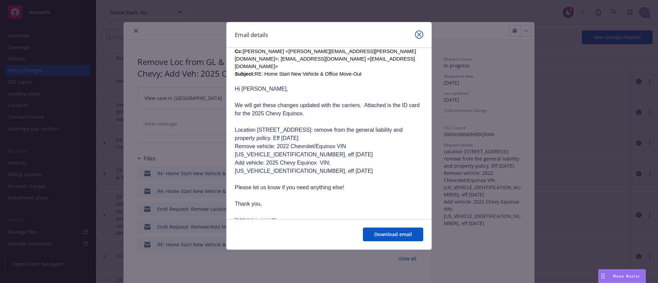
drag, startPoint x: 422, startPoint y: 34, endPoint x: 269, endPoint y: 22, distance: 152.9
click at [422, 34] on link "close" at bounding box center [419, 35] width 8 height 8
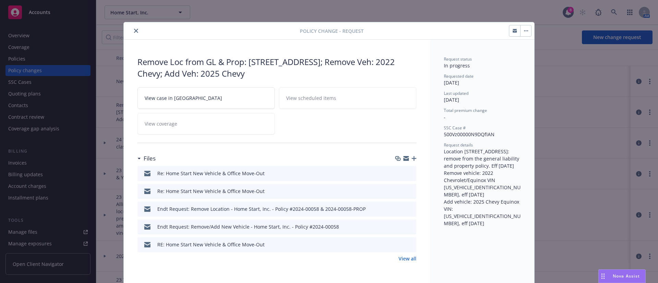
click at [132, 31] on button "close" at bounding box center [136, 31] width 8 height 8
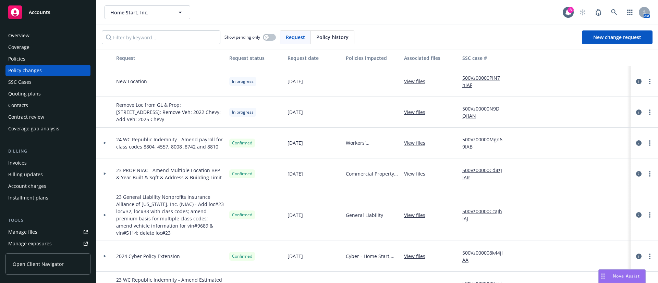
click at [103, 175] on div at bounding box center [104, 174] width 17 height 31
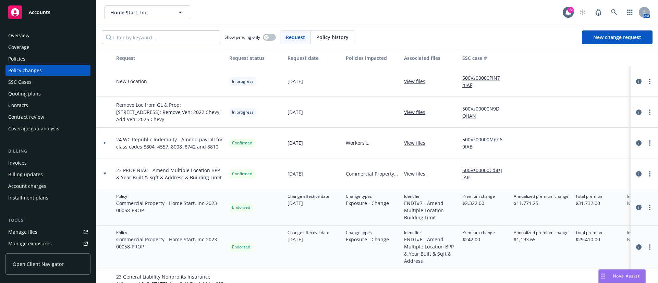
click at [636, 173] on icon "circleInformation" at bounding box center [638, 173] width 5 height 5
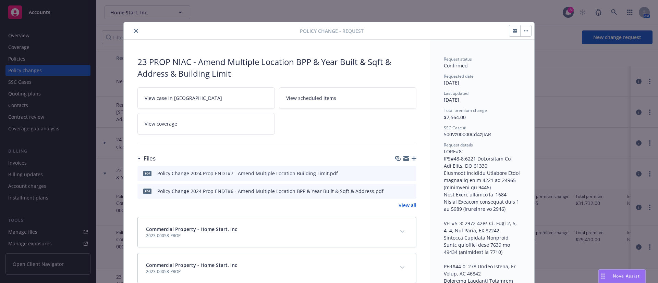
click at [134, 31] on icon "close" at bounding box center [136, 31] width 4 height 4
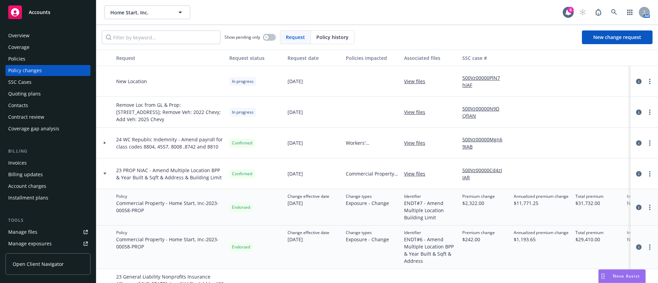
click at [61, 95] on div "Quoting plans" at bounding box center [48, 93] width 80 height 11
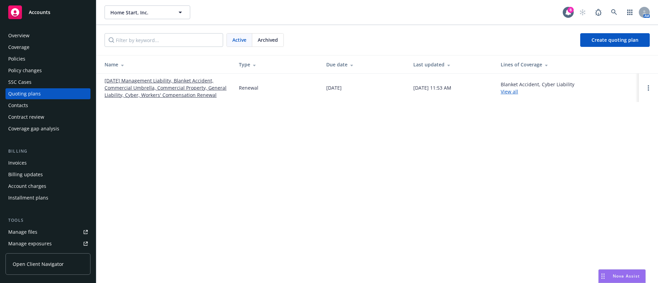
click at [141, 86] on link "11/01/25 Management Liability, Blanket Accident, Commercial Umbrella, Commercia…" at bounding box center [166, 88] width 123 height 22
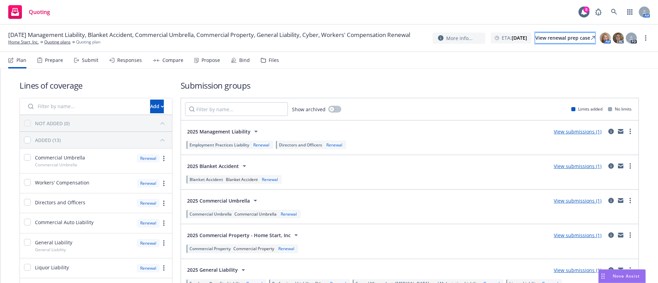
click at [558, 37] on div "View renewal prep case" at bounding box center [565, 38] width 60 height 10
click at [275, 68] on div "Files" at bounding box center [270, 60] width 18 height 16
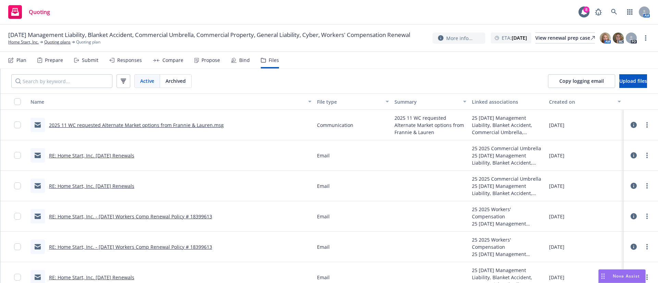
click at [177, 217] on link "RE: Home Start, Inc. - [DATE] Workers Comp Renewal Policy # 18399613" at bounding box center [130, 217] width 163 height 7
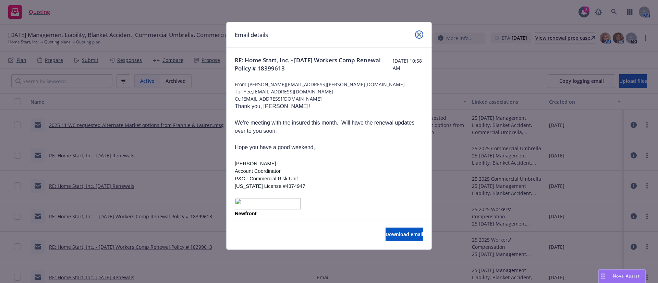
click at [420, 33] on icon "close" at bounding box center [419, 35] width 4 height 4
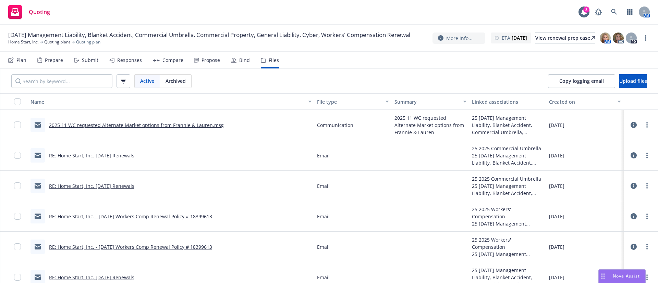
click at [128, 157] on link "RE: Home Start, Inc. [DATE] Renewals" at bounding box center [91, 156] width 85 height 7
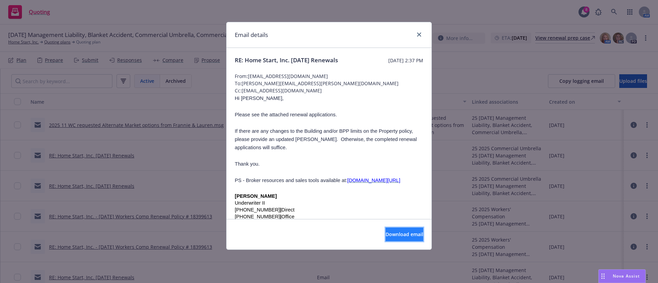
click at [412, 232] on span "Download email" at bounding box center [405, 234] width 38 height 7
click at [420, 34] on icon "close" at bounding box center [419, 35] width 4 height 4
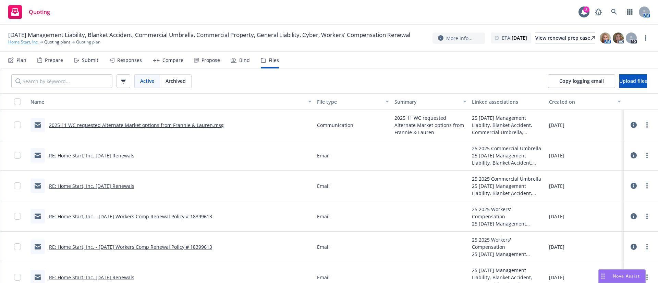
click at [37, 45] on link "Home Start, Inc." at bounding box center [23, 42] width 31 height 6
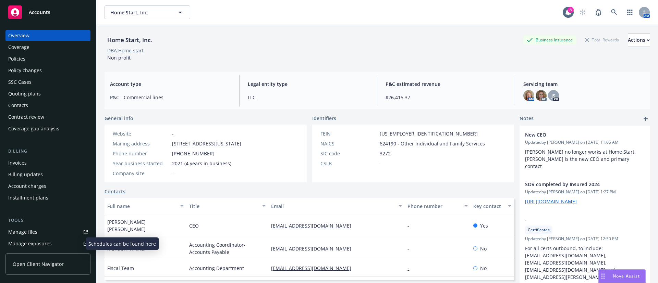
click at [45, 240] on div "Manage exposures" at bounding box center [30, 244] width 44 height 11
drag, startPoint x: 214, startPoint y: 146, endPoint x: 282, endPoint y: 147, distance: 67.9
click at [244, 147] on div "Mailing address [STREET_ADDRESS][US_STATE]" at bounding box center [177, 143] width 134 height 7
copy span "[STREET_ADDRESS][US_STATE]"
drag, startPoint x: 340, startPoint y: 225, endPoint x: 263, endPoint y: 222, distance: 76.9
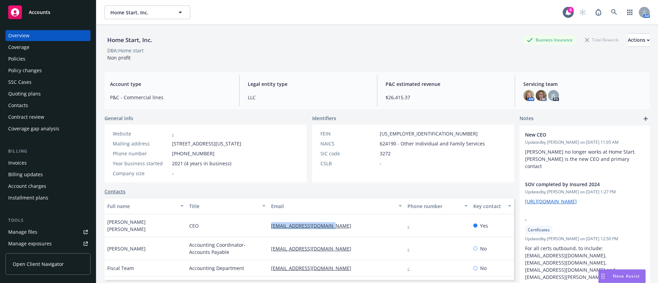
click at [268, 222] on div "[EMAIL_ADDRESS][DOMAIN_NAME]" at bounding box center [336, 226] width 136 height 23
copy link "[EMAIL_ADDRESS][DOMAIN_NAME]"
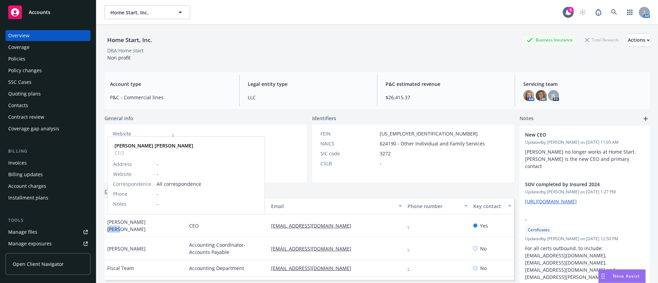
drag, startPoint x: 155, startPoint y: 222, endPoint x: 135, endPoint y: 223, distance: 20.6
click at [135, 223] on div "[PERSON_NAME] [PERSON_NAME] [PERSON_NAME] [PERSON_NAME] CEO Address - Website -…" at bounding box center [146, 226] width 82 height 23
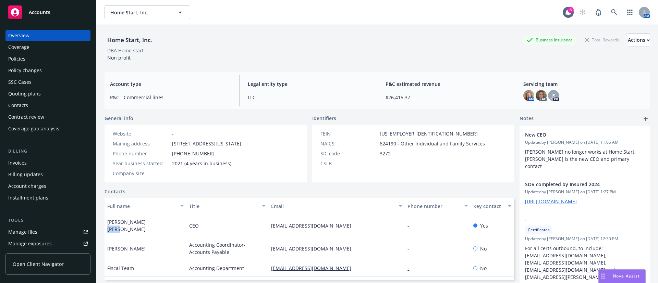
copy span "Buehrle"
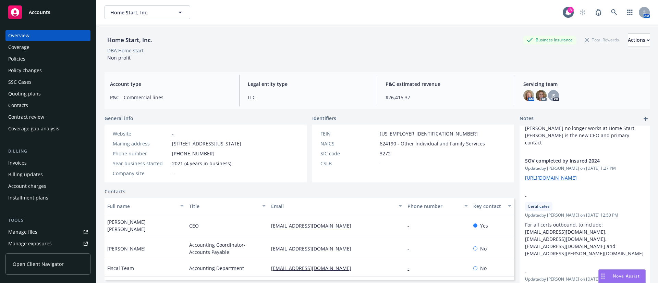
click at [211, 228] on div "CEO" at bounding box center [227, 226] width 82 height 23
drag, startPoint x: 132, startPoint y: 222, endPoint x: 105, endPoint y: 225, distance: 27.2
click at [105, 225] on div "Joe Buehrle Buehrle" at bounding box center [146, 226] width 82 height 23
copy span "Joe Buehrle"
drag, startPoint x: 341, startPoint y: 227, endPoint x: 264, endPoint y: 225, distance: 76.5
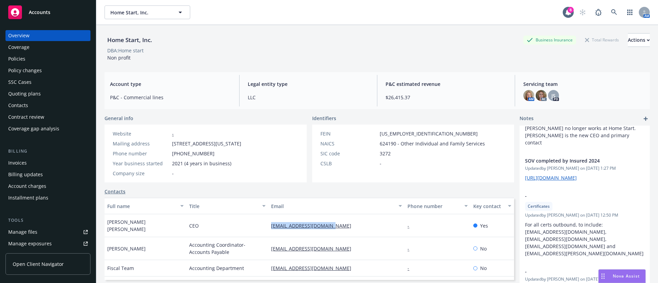
click at [268, 225] on div "jbuehrle@home-start.org" at bounding box center [336, 226] width 136 height 23
copy link "jbuehrle@home-start.org"
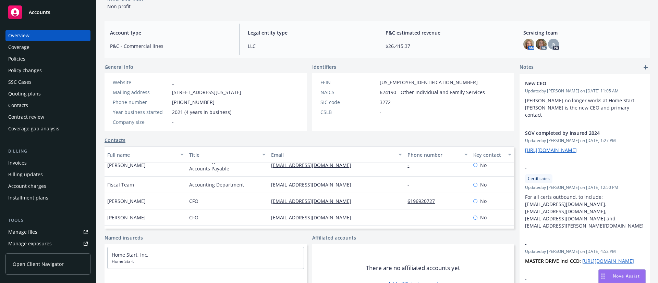
scroll to position [39, 0]
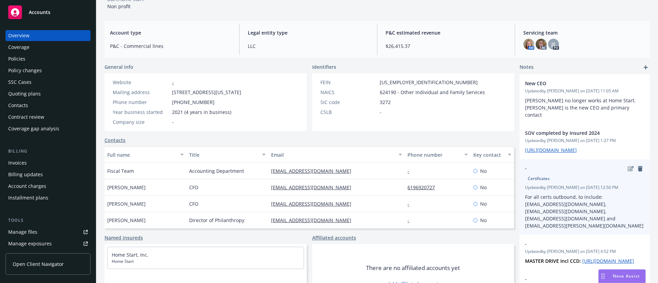
click at [628, 172] on icon "edit" at bounding box center [631, 168] width 6 height 5
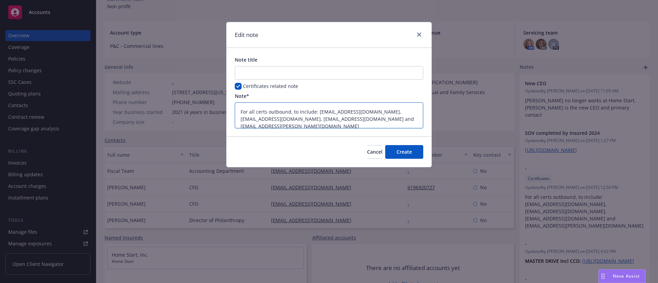
click at [414, 122] on textarea "For all certs outbound, to include: EAsbury@home-start.org, eojeda@home-start.o…" at bounding box center [329, 115] width 189 height 26
drag, startPoint x: 413, startPoint y: 123, endPoint x: 320, endPoint y: 124, distance: 92.2
click at [320, 124] on textarea "For all certs outbound, to include: EAsbury@home-start.org, eojeda@home-start.o…" at bounding box center [329, 115] width 189 height 26
type textarea "x"
type textarea "For all certs outbound, to include: EAsbury@home-start.org, eojeda@home-start.o…"
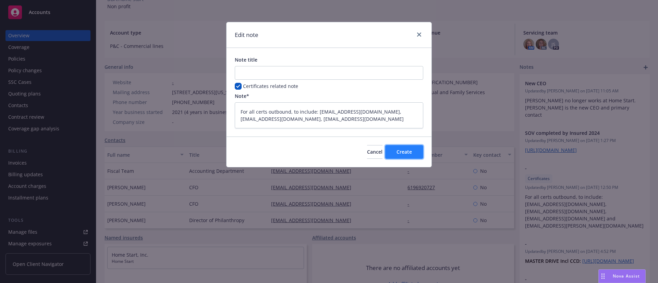
click at [413, 151] on button "Create" at bounding box center [404, 152] width 38 height 14
type textarea "x"
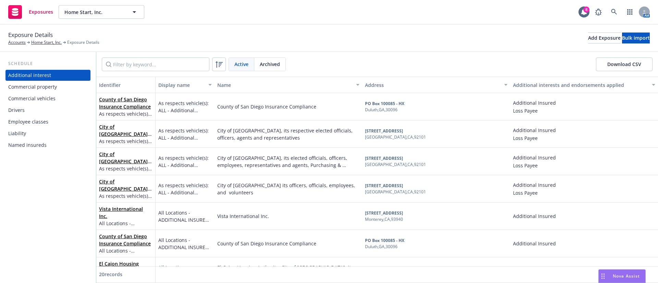
click at [54, 103] on div "Commercial vehicles" at bounding box center [31, 98] width 47 height 11
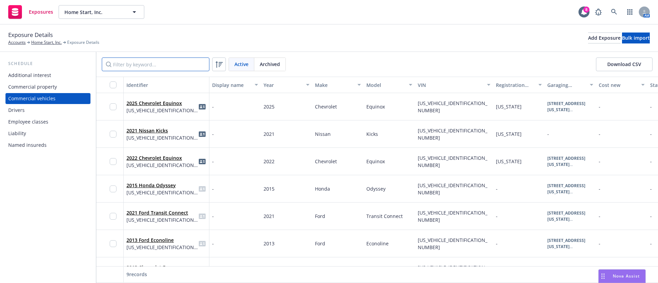
click at [162, 64] on input "Filter by keyword..." at bounding box center [156, 65] width 108 height 14
paste input "3GNAXHEG4SL177202"
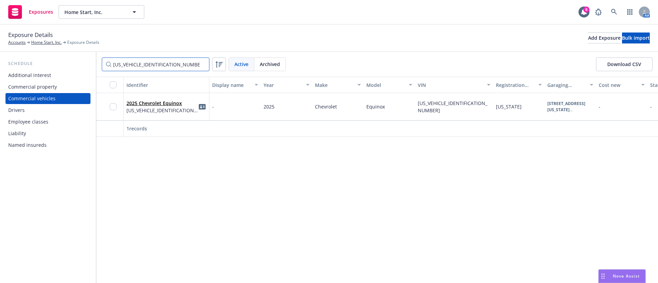
type input "3GNAXHEG4SL177202"
click at [45, 110] on div "Drivers" at bounding box center [48, 110] width 80 height 11
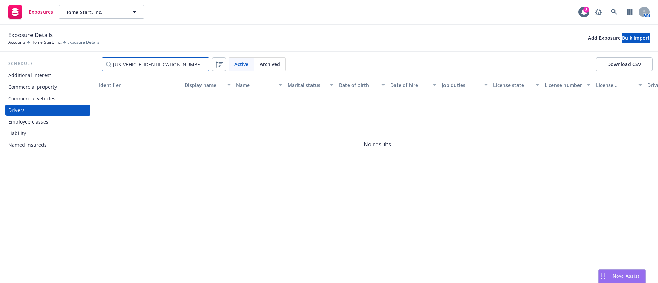
click at [201, 61] on input "3GNAXHEG4SL177202" at bounding box center [156, 65] width 108 height 14
click at [205, 65] on input "3GNAXHEG4SL177202" at bounding box center [156, 65] width 108 height 14
click at [202, 65] on input "3GNAXHEG4SL177202" at bounding box center [156, 65] width 108 height 14
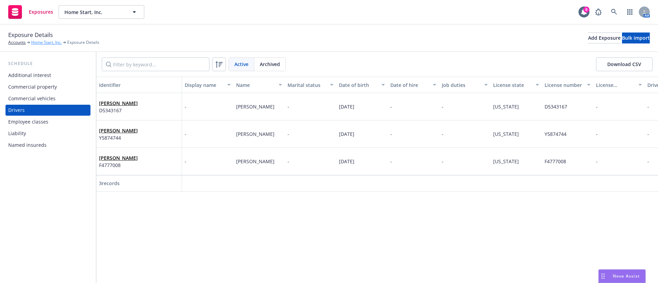
click at [47, 44] on link "Home Start, Inc." at bounding box center [46, 42] width 31 height 6
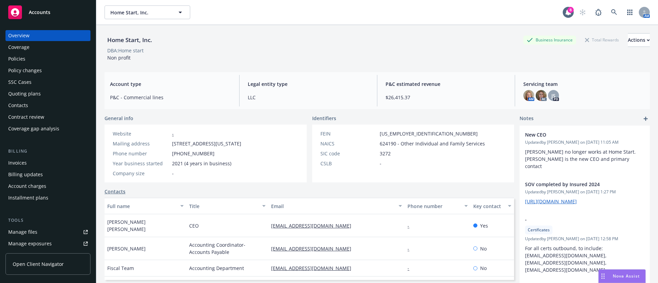
click at [46, 63] on div "Policies" at bounding box center [48, 58] width 80 height 11
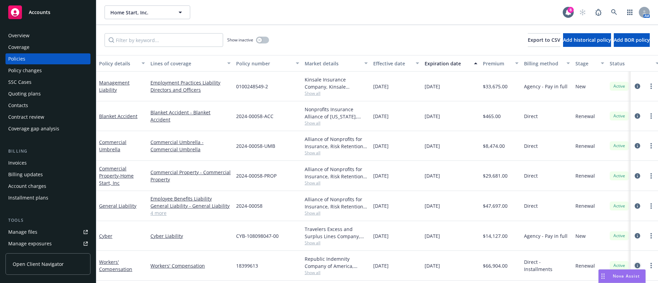
click at [635, 266] on icon "circleInformation" at bounding box center [637, 265] width 5 height 5
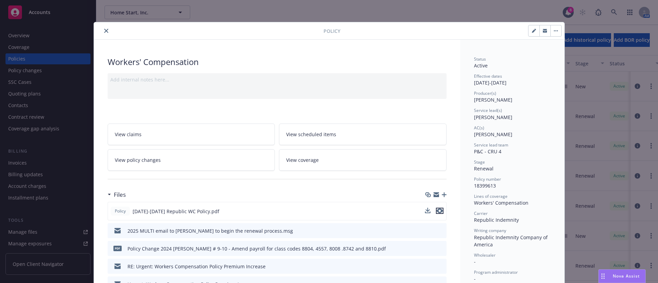
click at [437, 210] on icon "preview file" at bounding box center [440, 211] width 6 height 5
click at [178, 161] on link "View policy changes" at bounding box center [192, 160] width 168 height 22
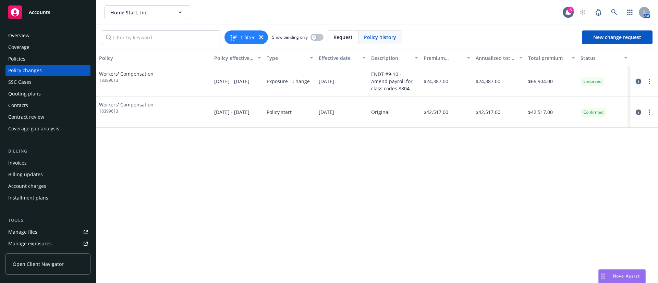
click at [638, 82] on icon "circleInformation" at bounding box center [638, 81] width 5 height 5
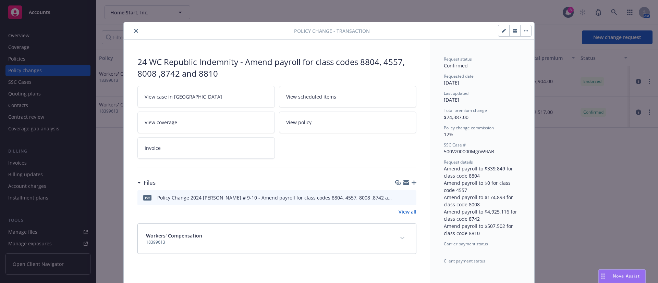
scroll to position [3, 0]
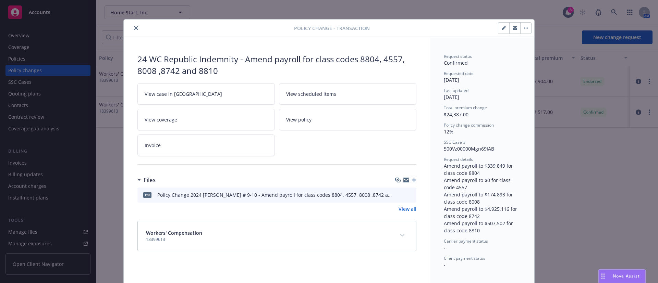
click at [407, 194] on icon "preview file" at bounding box center [410, 194] width 6 height 5
click at [134, 26] on icon "close" at bounding box center [136, 28] width 4 height 4
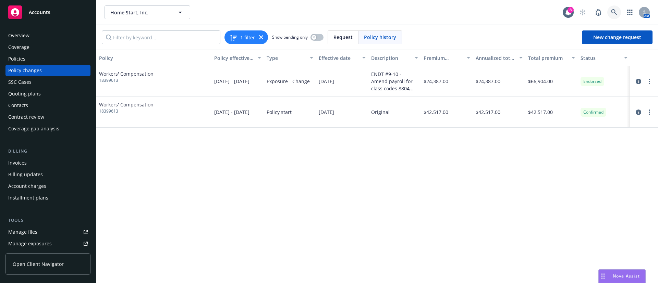
click at [619, 11] on link at bounding box center [614, 12] width 14 height 14
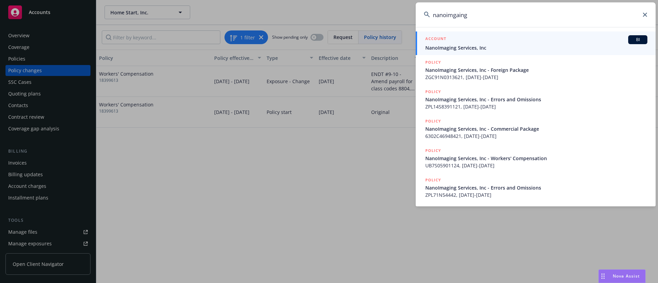
type input "nanoimgaing"
click at [461, 52] on link "ACCOUNT BI NanoImaging Services, Inc" at bounding box center [536, 44] width 240 height 24
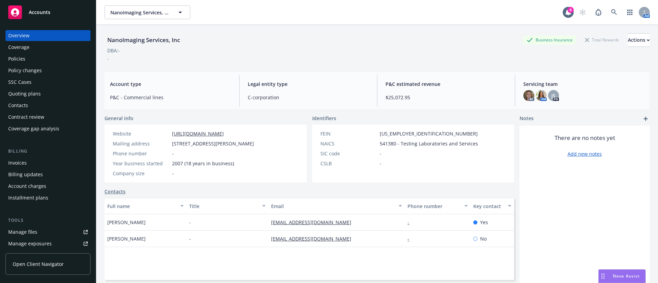
click at [38, 86] on div "SSC Cases" at bounding box center [48, 82] width 80 height 11
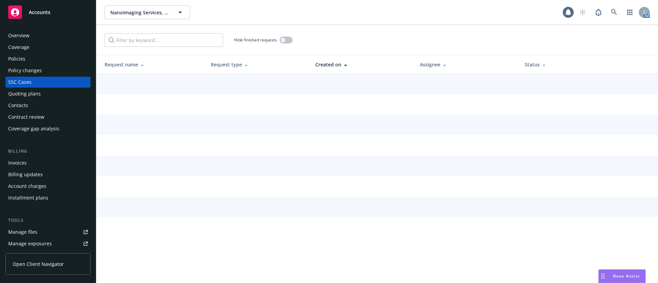
click at [43, 95] on div "Quoting plans" at bounding box center [48, 93] width 80 height 11
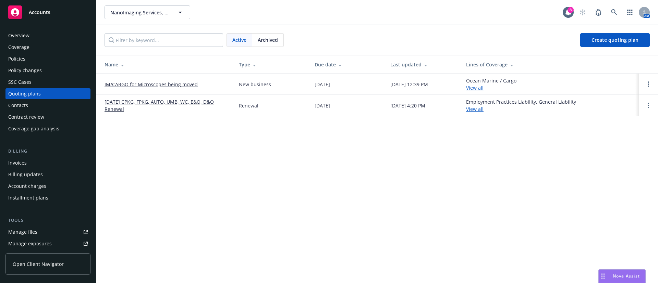
click at [146, 103] on link "09/01/25 CPKG, FPKG, AUTO, UMB, WC, E&O, D&O Renewal" at bounding box center [166, 105] width 123 height 14
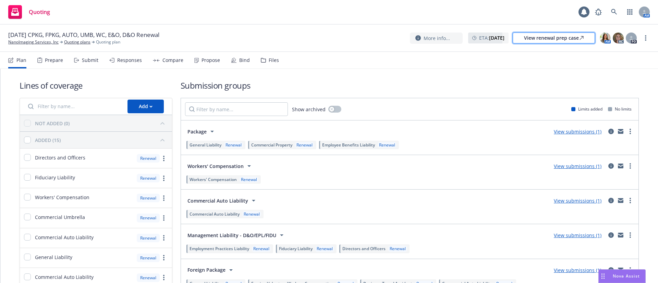
click at [550, 38] on div "View renewal prep case" at bounding box center [554, 38] width 60 height 10
click at [269, 62] on div "Files" at bounding box center [274, 60] width 10 height 5
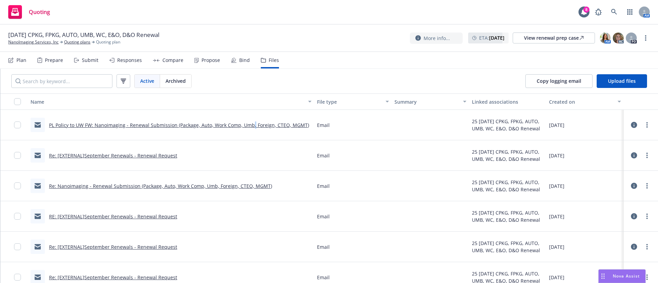
click at [251, 125] on link "PL Policy to UW FW: Nanoimaging - Renewal Submission (Package, Auto, Work Comp,…" at bounding box center [179, 125] width 260 height 7
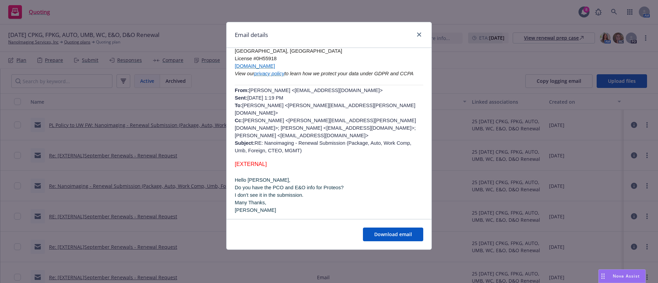
scroll to position [411, 0]
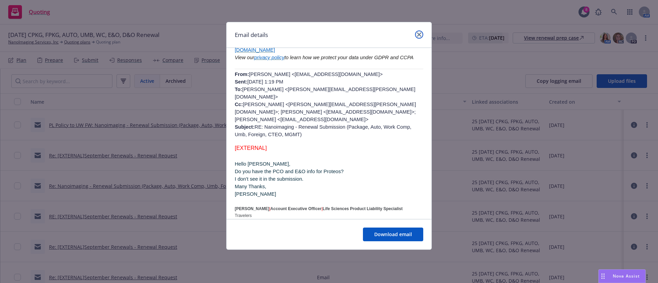
click at [418, 31] on link "close" at bounding box center [419, 35] width 8 height 8
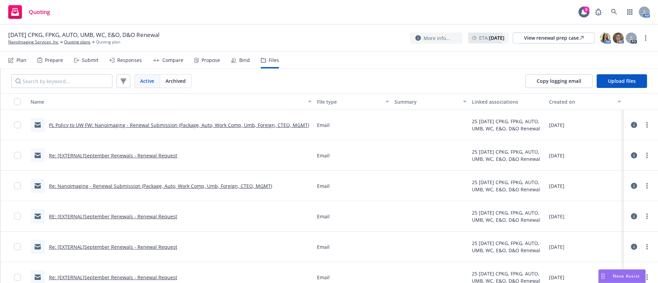
click at [151, 216] on link "RE: [EXTERNAL]September Renewals - Renewal Request" at bounding box center [113, 217] width 128 height 7
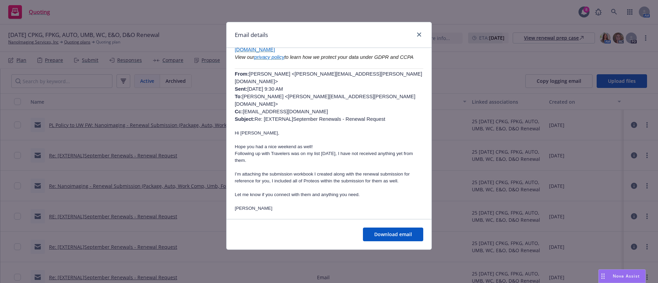
scroll to position [206, 0]
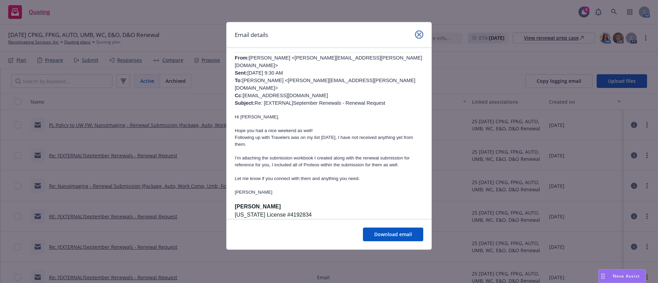
click at [421, 34] on icon "close" at bounding box center [419, 35] width 4 height 4
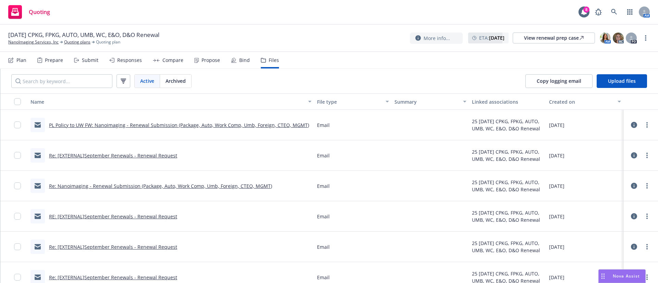
click at [138, 151] on div "Re: [EXTERNAL]September Renewals - Renewal Request" at bounding box center [104, 155] width 147 height 14
click at [141, 157] on link "Re: [EXTERNAL]September Renewals - Renewal Request" at bounding box center [113, 156] width 128 height 7
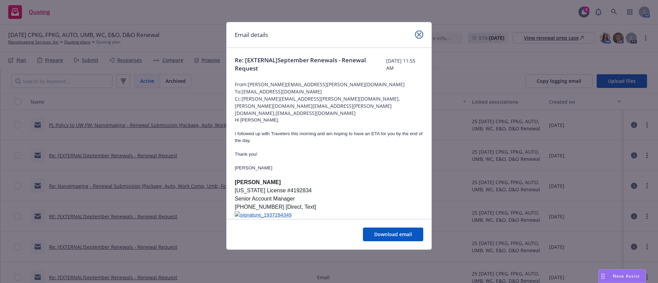
click at [421, 32] on link "close" at bounding box center [419, 35] width 8 height 8
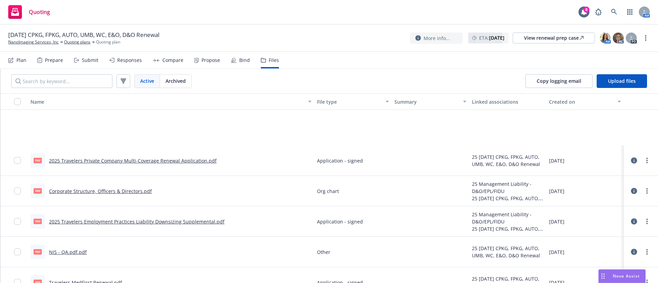
scroll to position [360, 0]
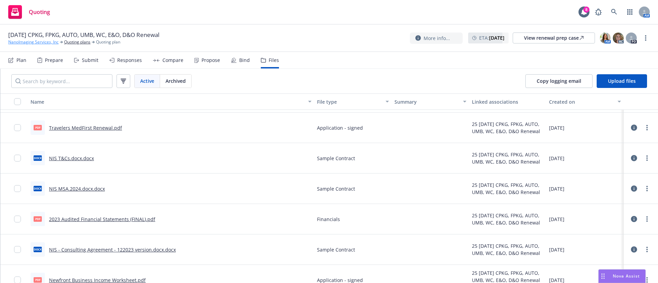
click at [32, 43] on link "NanoImaging Services, Inc" at bounding box center [33, 42] width 50 height 6
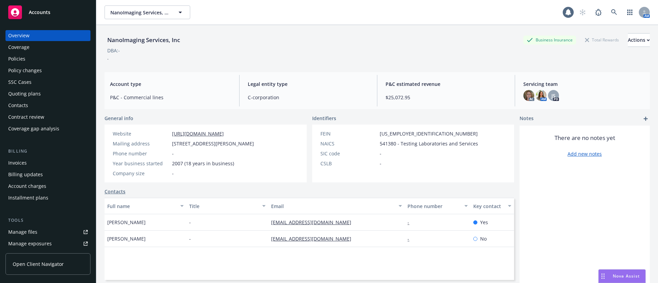
click at [28, 60] on div "Policies" at bounding box center [48, 58] width 80 height 11
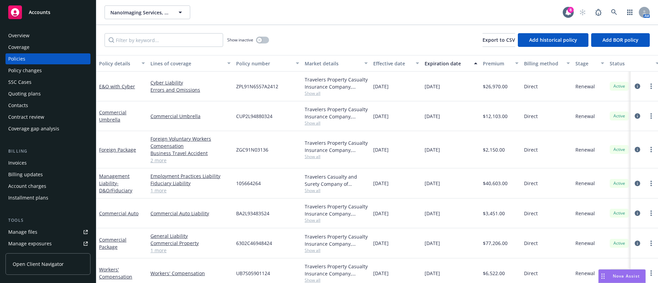
scroll to position [43, 0]
